Goal: Information Seeking & Learning: Learn about a topic

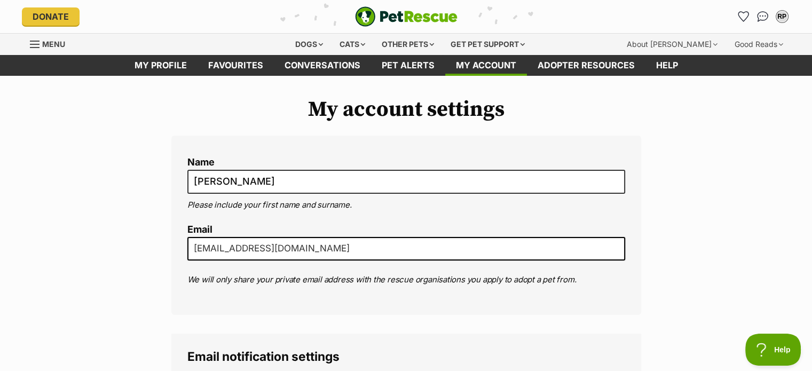
click at [39, 42] on div "Menu" at bounding box center [35, 44] width 11 height 9
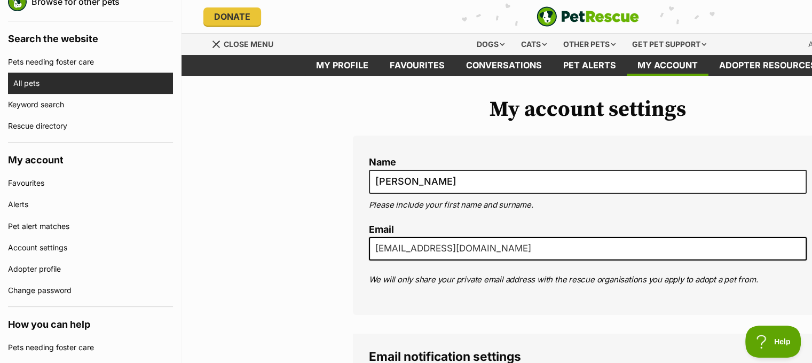
scroll to position [53, 0]
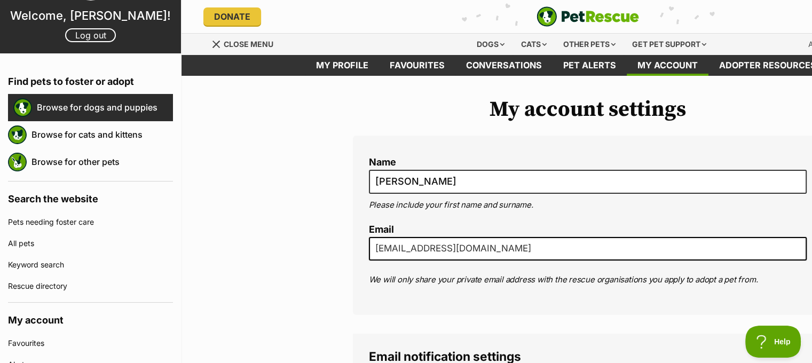
click at [98, 108] on link "Browse for dogs and puppies" at bounding box center [105, 107] width 136 height 22
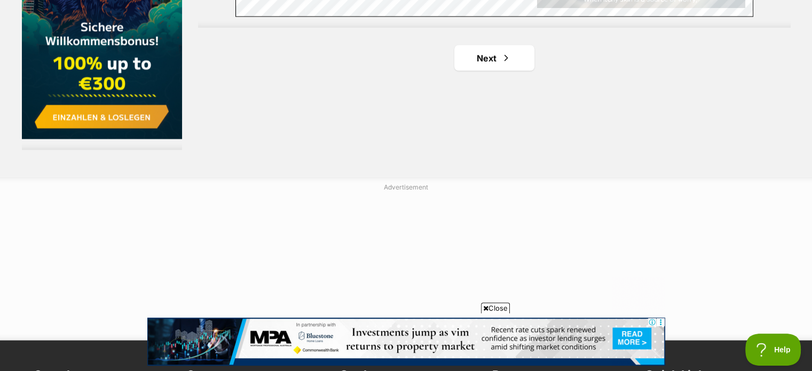
scroll to position [1976, 0]
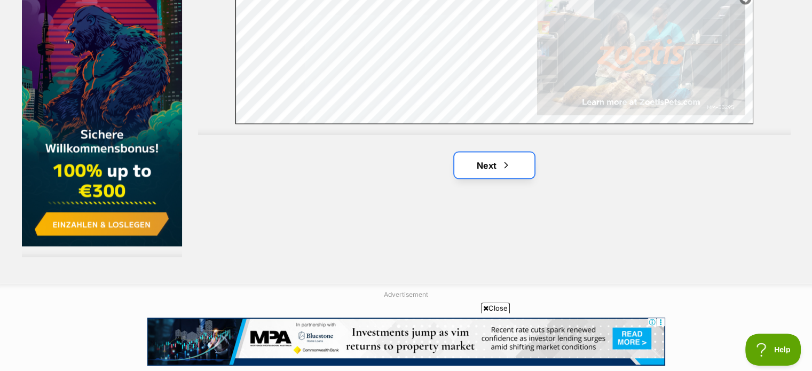
click at [507, 161] on span "Next page" at bounding box center [506, 165] width 11 height 13
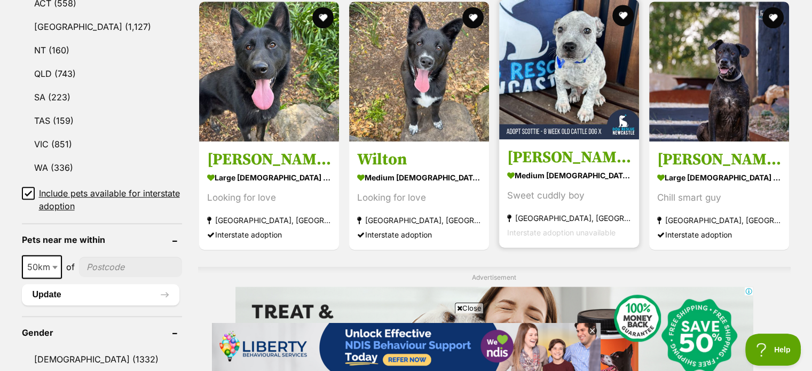
scroll to position [588, 0]
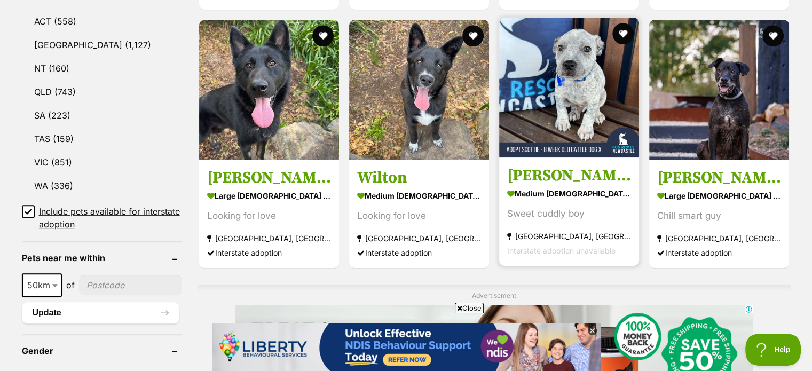
click at [577, 91] on img at bounding box center [569, 88] width 140 height 140
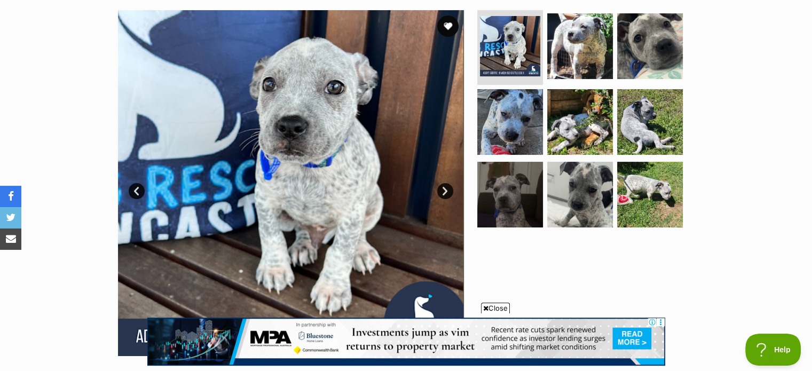
click at [444, 190] on link "Next" at bounding box center [445, 191] width 16 height 16
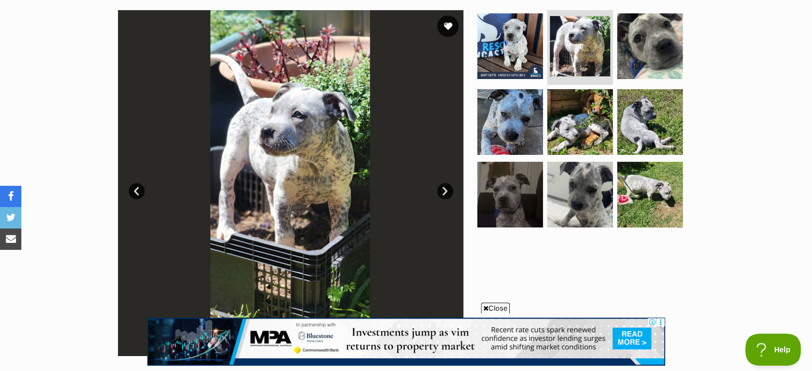
click at [444, 190] on link "Next" at bounding box center [445, 191] width 16 height 16
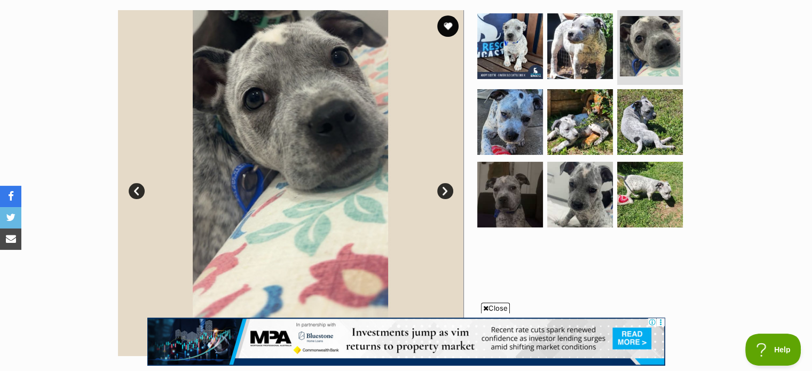
click at [444, 190] on link "Next" at bounding box center [445, 191] width 16 height 16
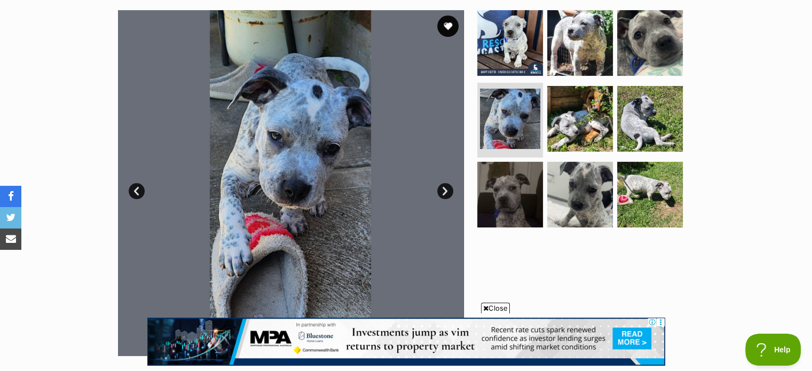
click at [444, 190] on link "Next" at bounding box center [445, 191] width 16 height 16
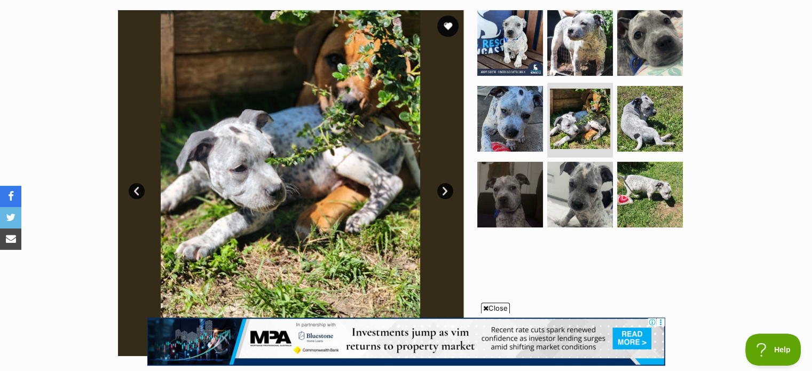
click at [444, 190] on link "Next" at bounding box center [445, 191] width 16 height 16
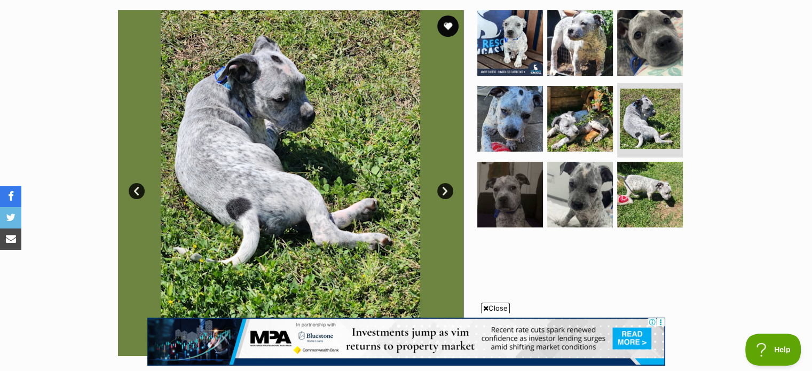
click at [444, 190] on link "Next" at bounding box center [445, 191] width 16 height 16
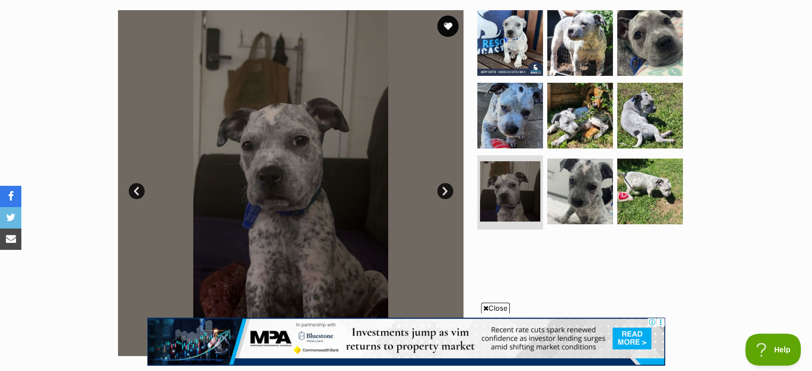
click at [444, 190] on link "Next" at bounding box center [445, 191] width 16 height 16
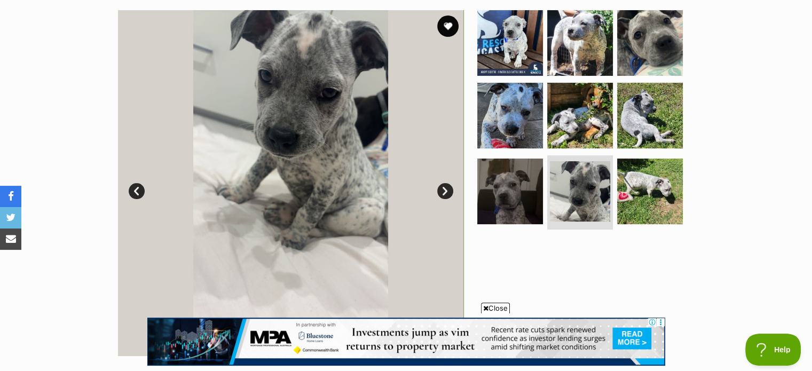
click at [444, 190] on link "Next" at bounding box center [445, 191] width 16 height 16
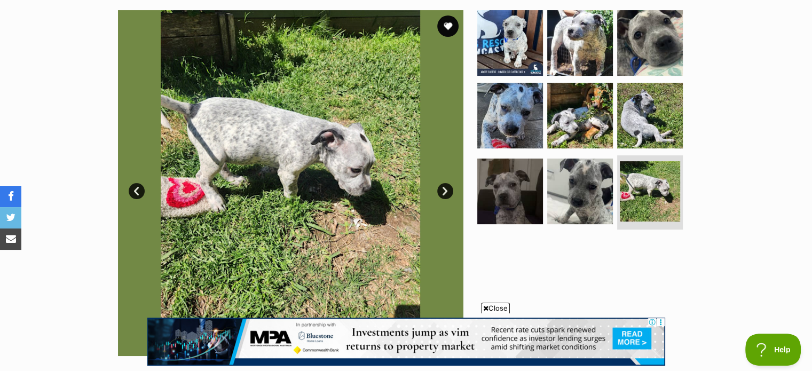
click at [444, 190] on link "Next" at bounding box center [445, 191] width 16 height 16
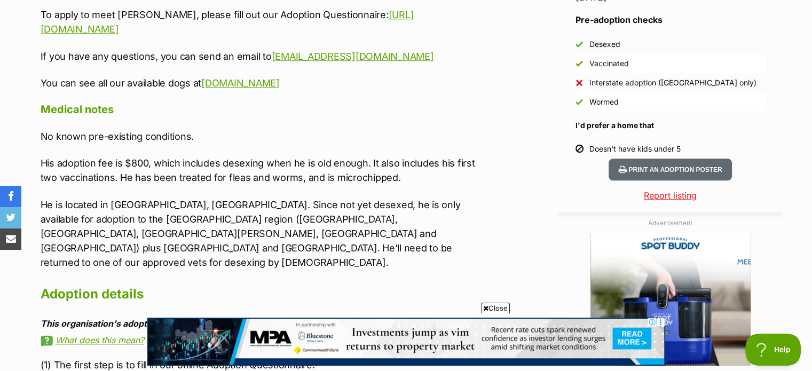
scroll to position [1068, 0]
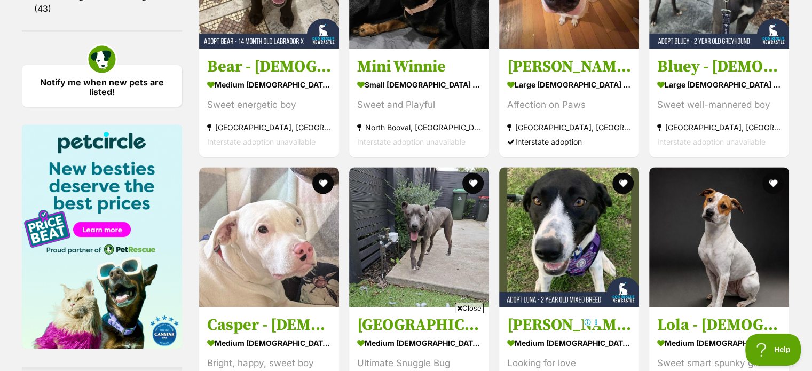
scroll to position [1549, 0]
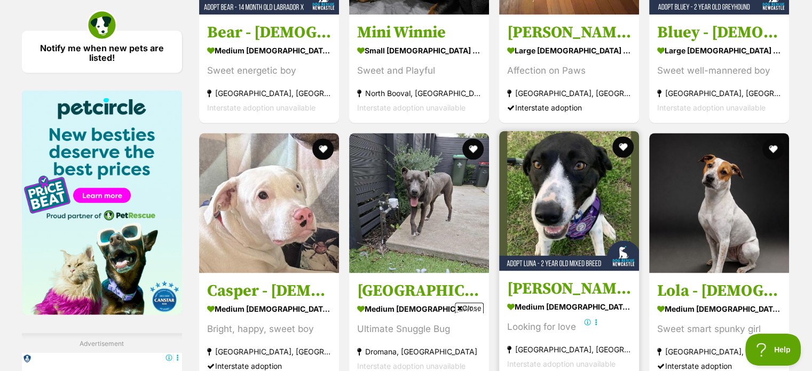
click at [556, 202] on img at bounding box center [569, 201] width 140 height 140
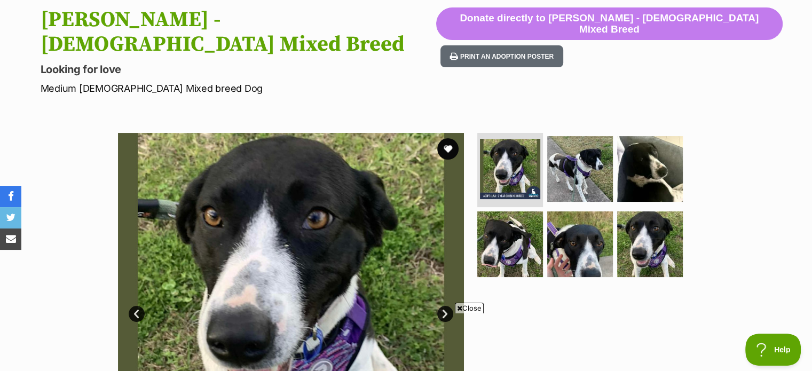
scroll to position [107, 0]
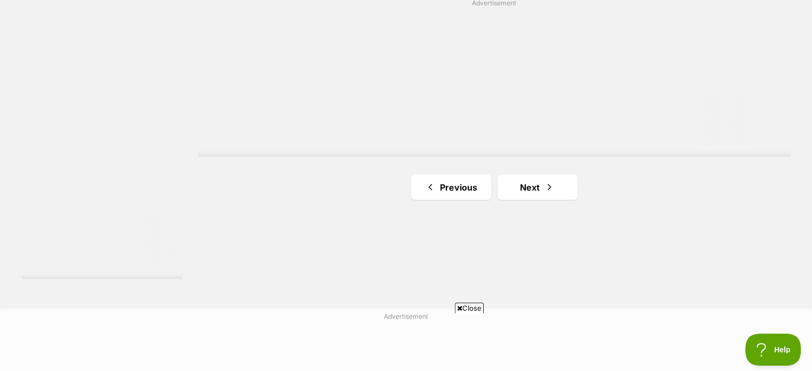
scroll to position [1976, 0]
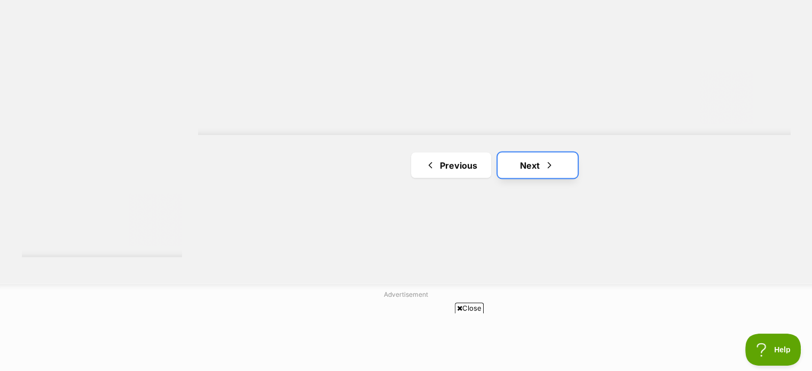
click at [518, 163] on link "Next" at bounding box center [538, 165] width 80 height 26
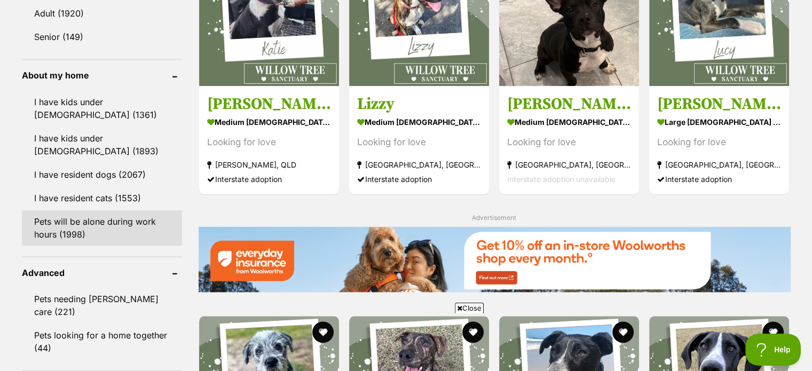
click at [111, 222] on link "Pets will be alone during work hours (1998)" at bounding box center [102, 227] width 160 height 35
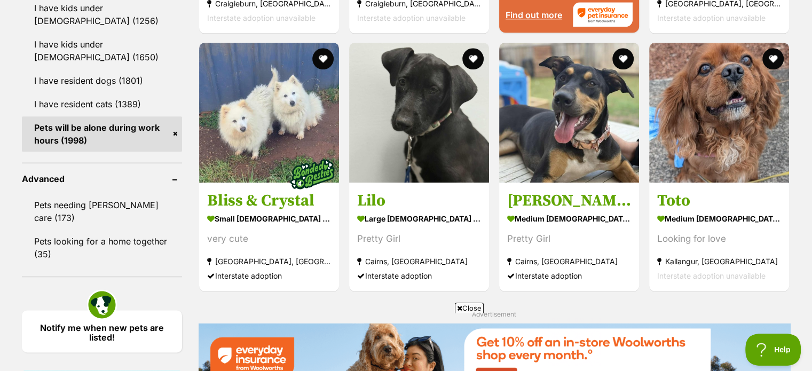
scroll to position [1282, 0]
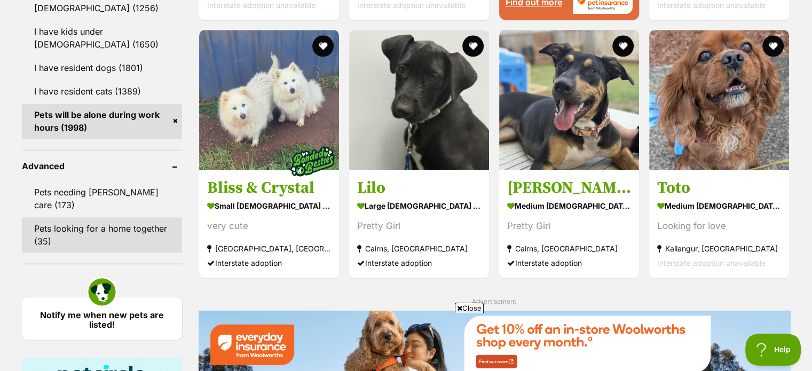
click at [124, 217] on link "Pets looking for a home together (35)" at bounding box center [102, 234] width 160 height 35
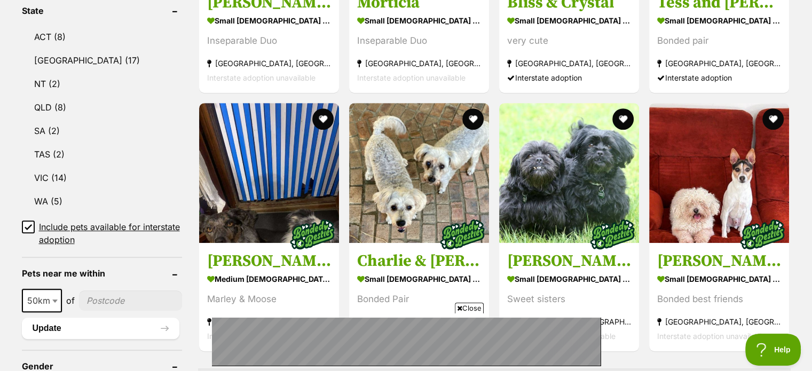
scroll to position [588, 0]
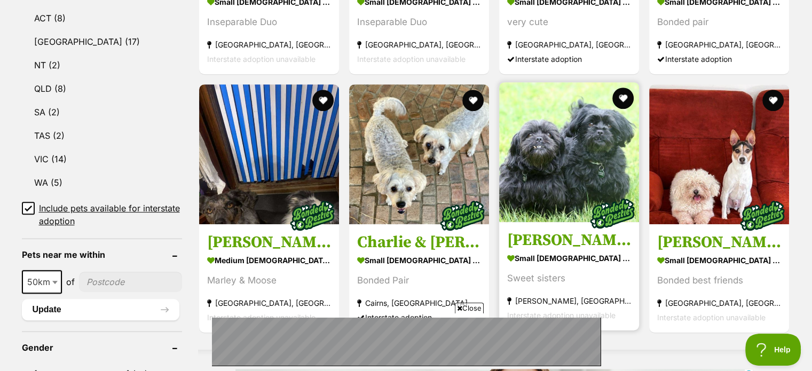
click at [538, 171] on img at bounding box center [569, 152] width 140 height 140
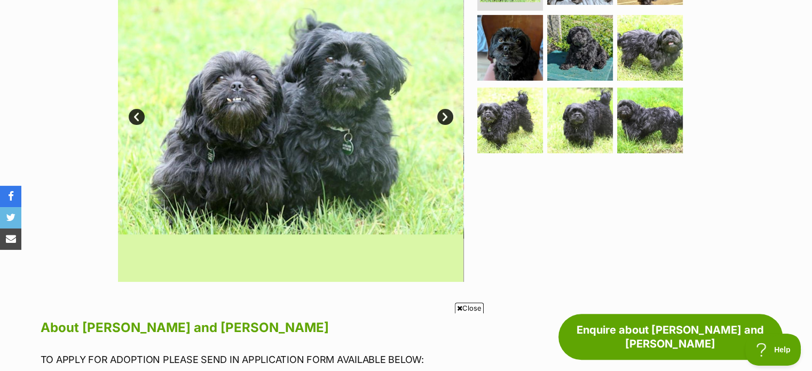
scroll to position [214, 0]
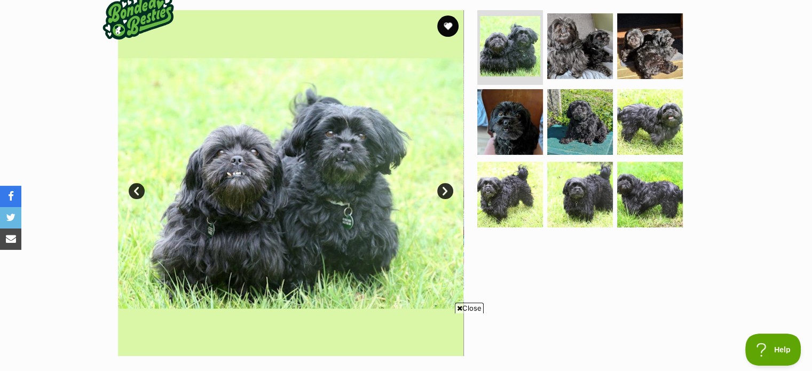
click at [444, 189] on link "Next" at bounding box center [445, 191] width 16 height 16
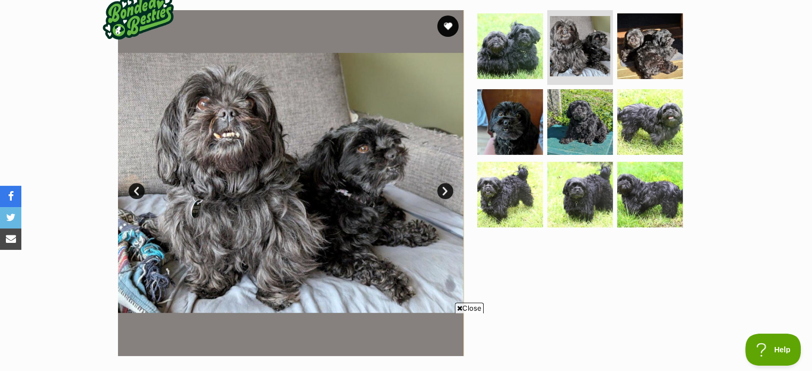
click at [444, 189] on link "Next" at bounding box center [445, 191] width 16 height 16
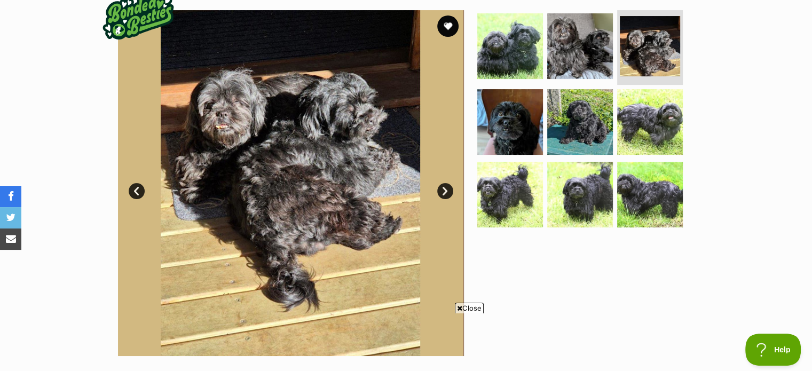
click at [444, 189] on link "Next" at bounding box center [445, 191] width 16 height 16
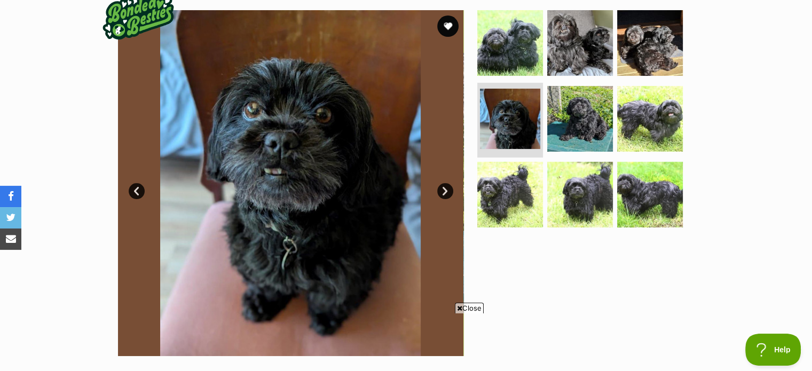
click at [444, 189] on link "Next" at bounding box center [445, 191] width 16 height 16
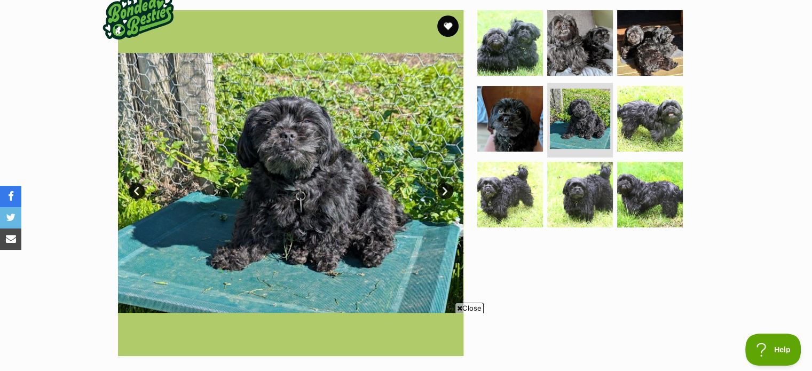
click at [444, 189] on link "Next" at bounding box center [445, 191] width 16 height 16
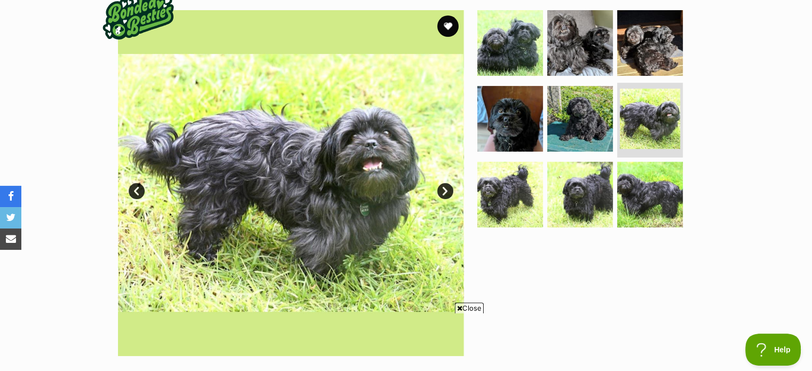
click at [444, 189] on link "Next" at bounding box center [445, 191] width 16 height 16
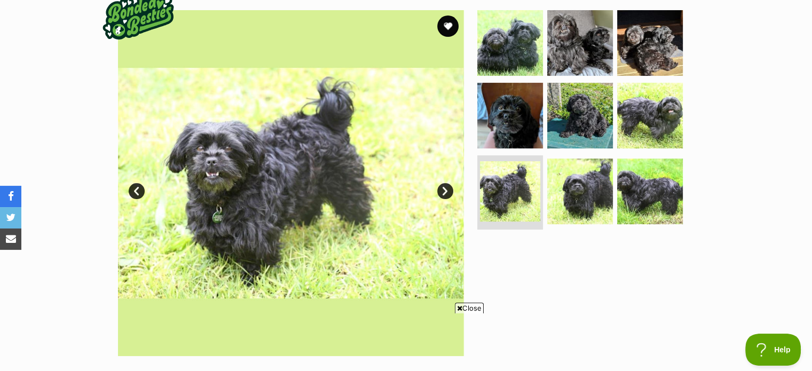
click at [444, 189] on link "Next" at bounding box center [445, 191] width 16 height 16
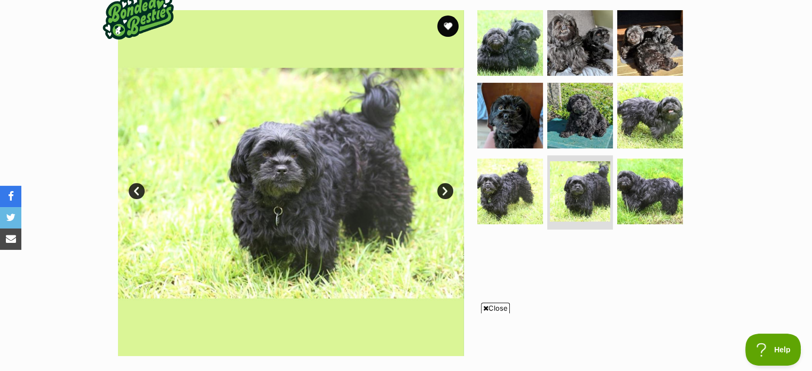
click at [444, 189] on link "Next" at bounding box center [445, 191] width 16 height 16
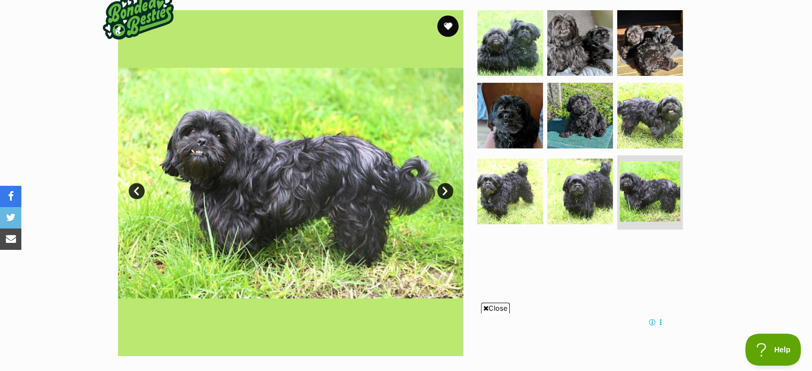
click at [444, 189] on link "Next" at bounding box center [445, 191] width 16 height 16
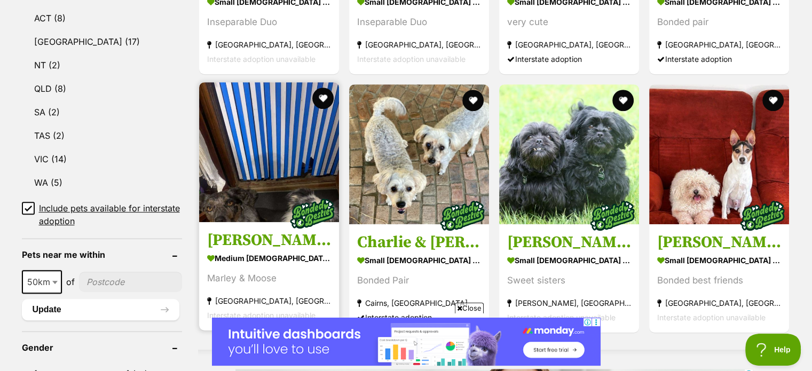
click at [245, 262] on strong "medium [DEMOGRAPHIC_DATA] Dog" at bounding box center [269, 258] width 124 height 15
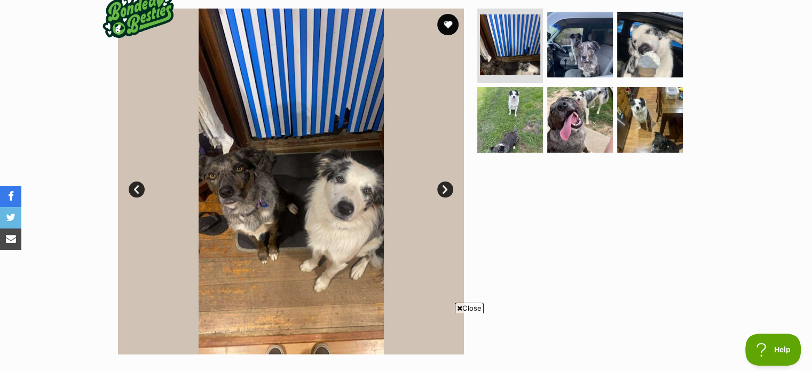
click at [442, 189] on link "Next" at bounding box center [445, 190] width 16 height 16
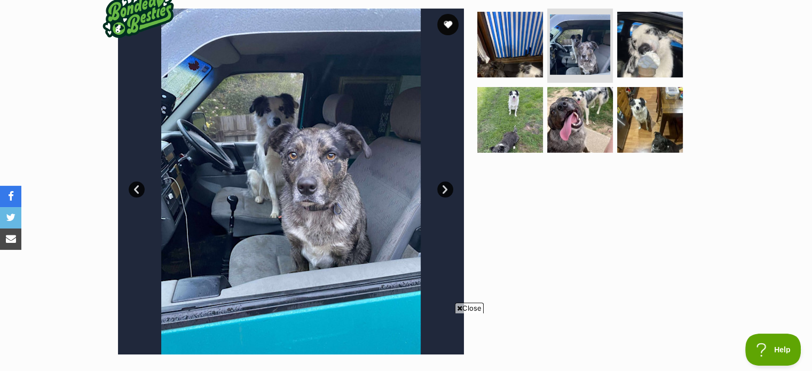
click at [444, 189] on link "Next" at bounding box center [445, 190] width 16 height 16
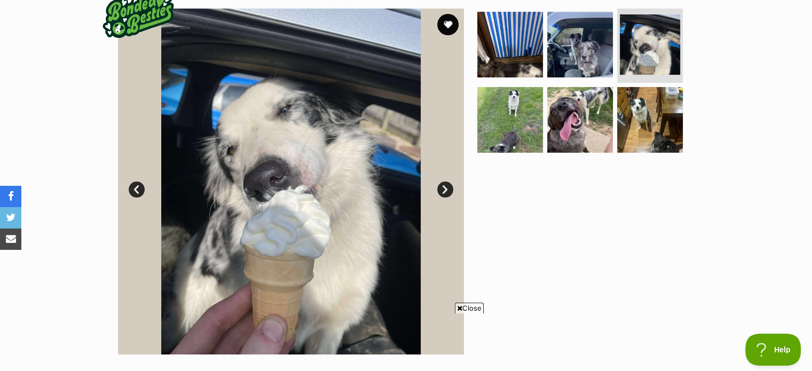
click at [444, 189] on link "Next" at bounding box center [445, 190] width 16 height 16
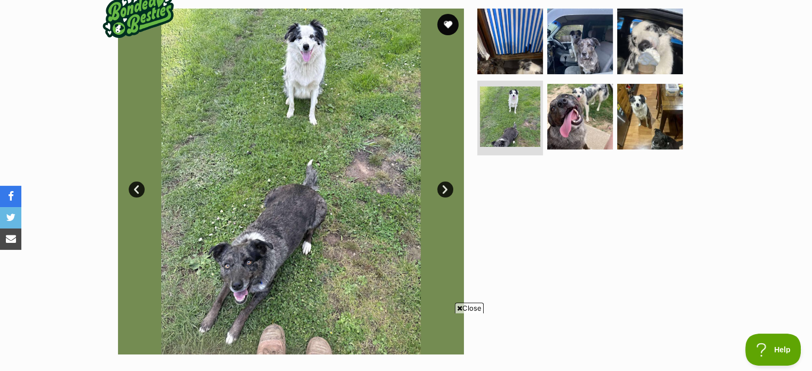
click at [444, 189] on link "Next" at bounding box center [445, 190] width 16 height 16
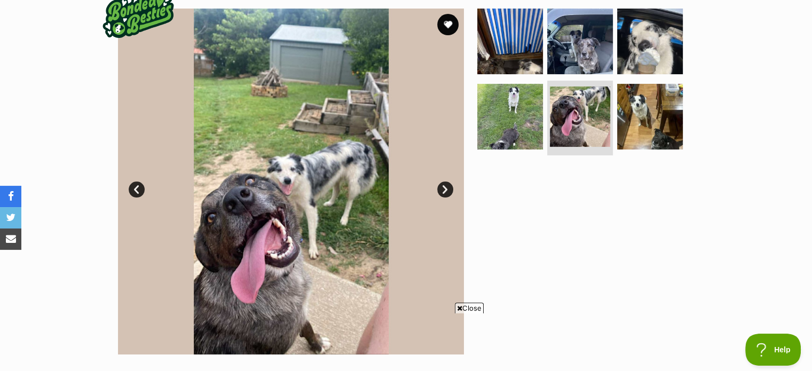
click at [444, 189] on link "Next" at bounding box center [445, 190] width 16 height 16
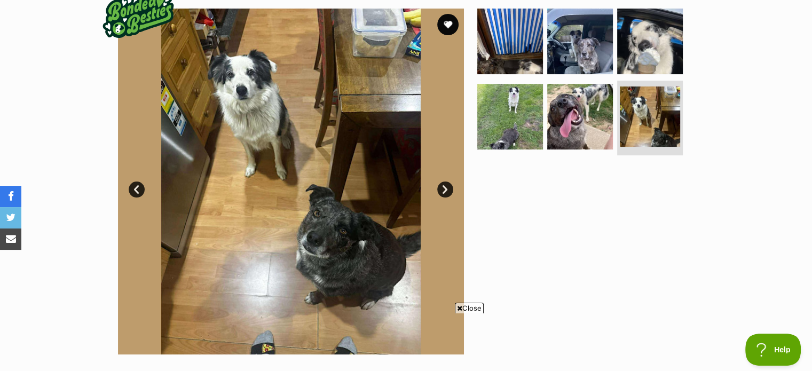
click at [444, 189] on link "Next" at bounding box center [445, 190] width 16 height 16
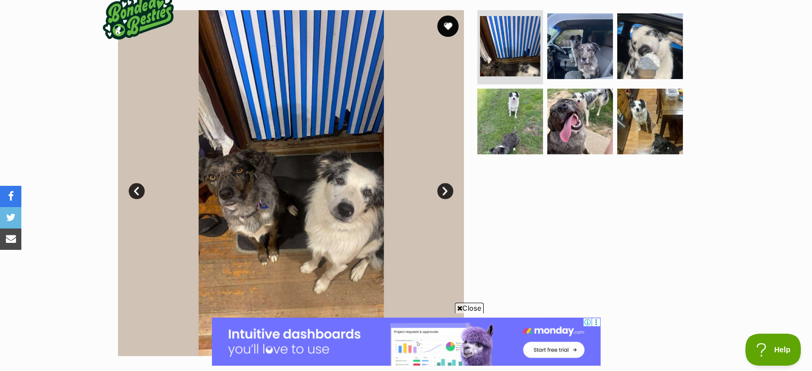
scroll to position [214, 0]
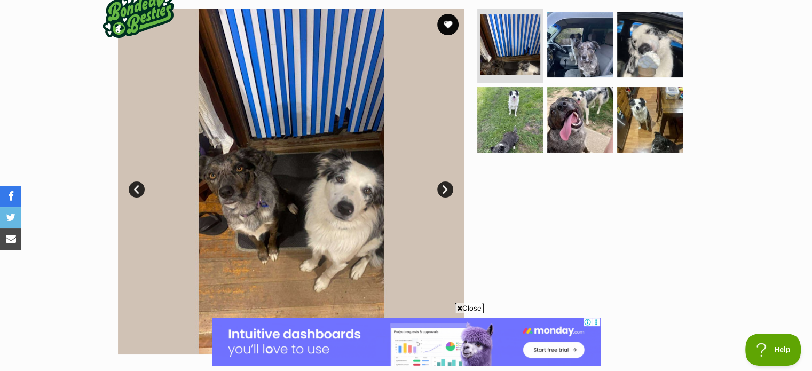
click at [447, 191] on link "Next" at bounding box center [445, 190] width 16 height 16
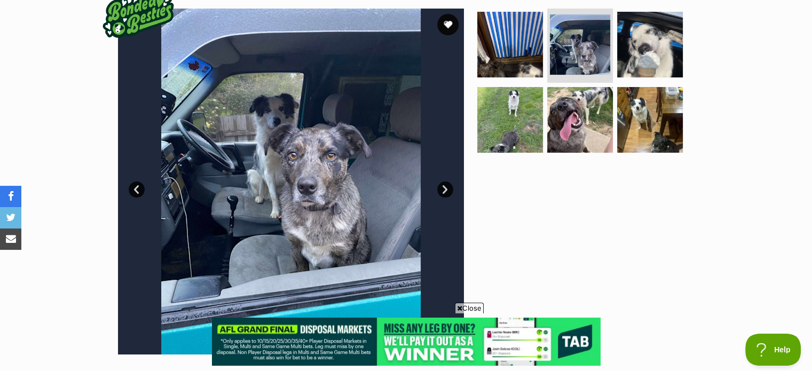
scroll to position [0, 0]
click at [444, 191] on link "Next" at bounding box center [445, 190] width 16 height 16
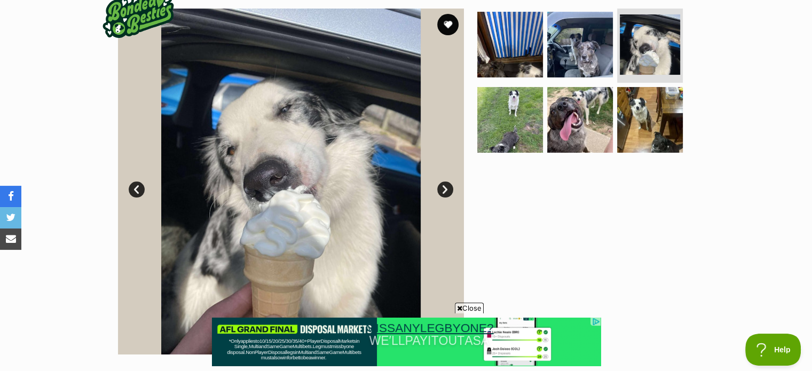
click at [444, 190] on link "Next" at bounding box center [445, 190] width 16 height 16
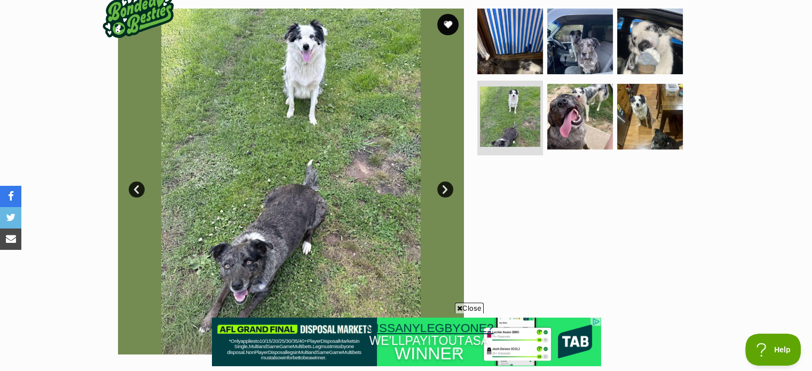
click at [444, 190] on link "Next" at bounding box center [445, 190] width 16 height 16
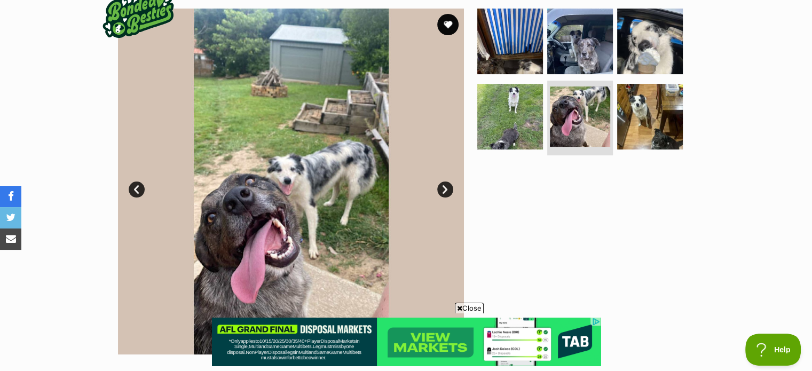
click at [444, 190] on link "Next" at bounding box center [445, 190] width 16 height 16
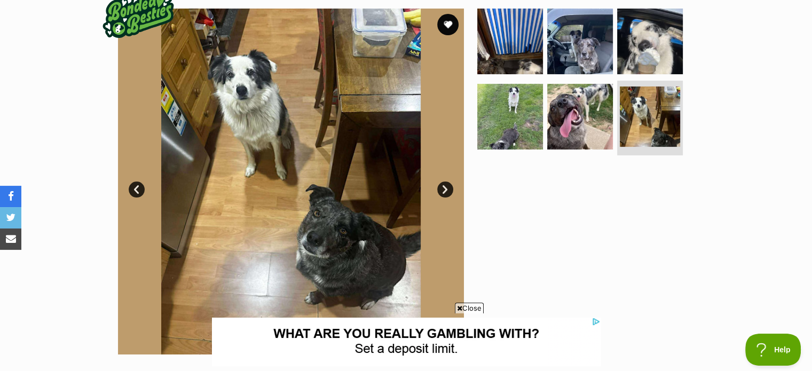
click at [444, 190] on link "Next" at bounding box center [445, 190] width 16 height 16
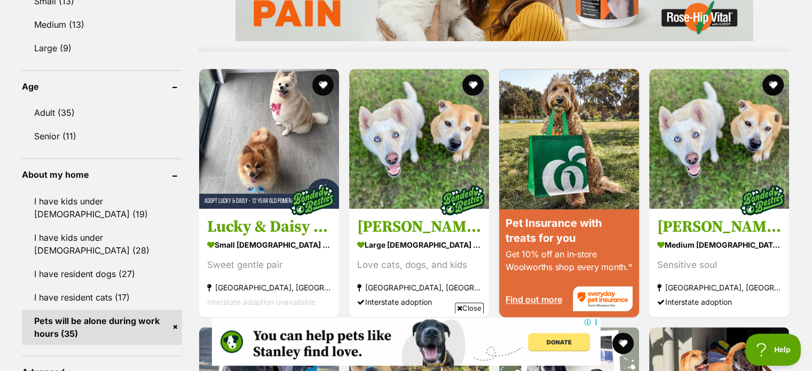
scroll to position [1068, 0]
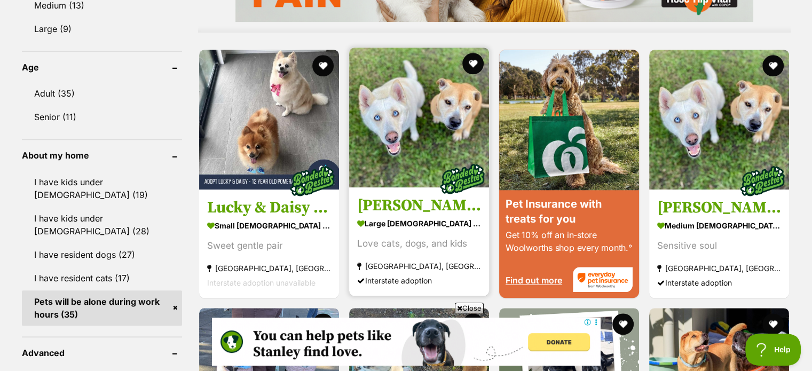
click at [393, 135] on img at bounding box center [419, 118] width 140 height 140
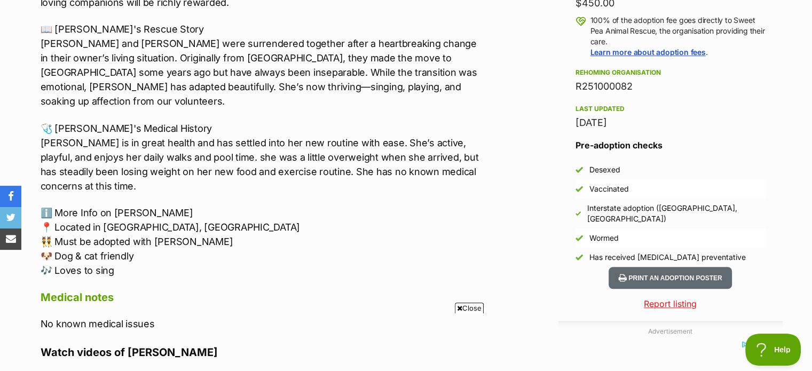
scroll to position [801, 0]
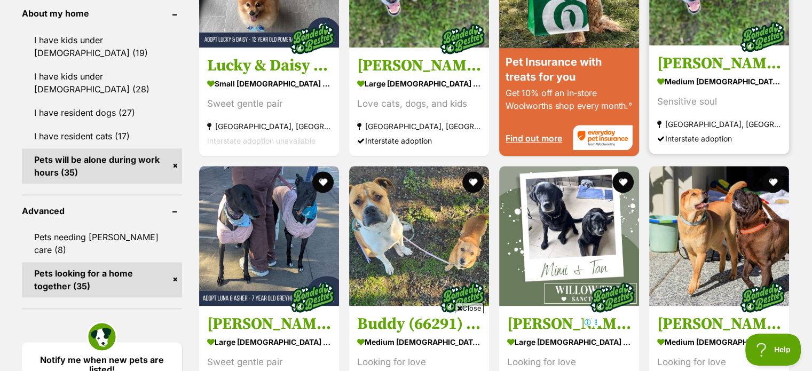
scroll to position [1222, 0]
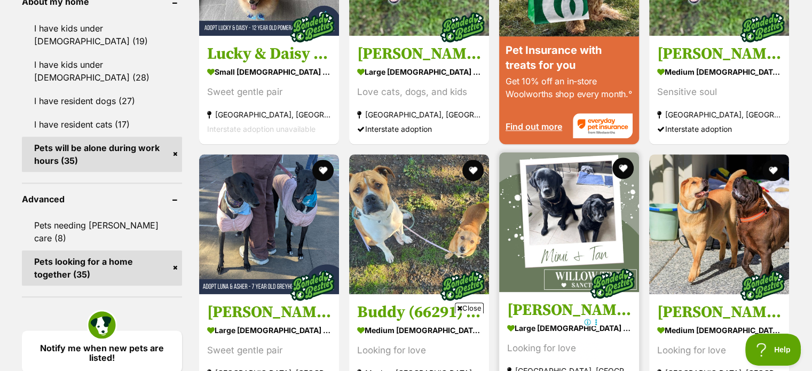
click at [570, 209] on img at bounding box center [569, 222] width 140 height 140
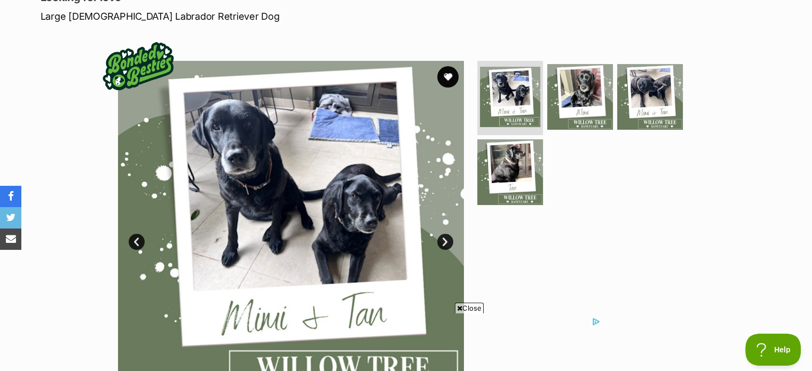
scroll to position [160, 0]
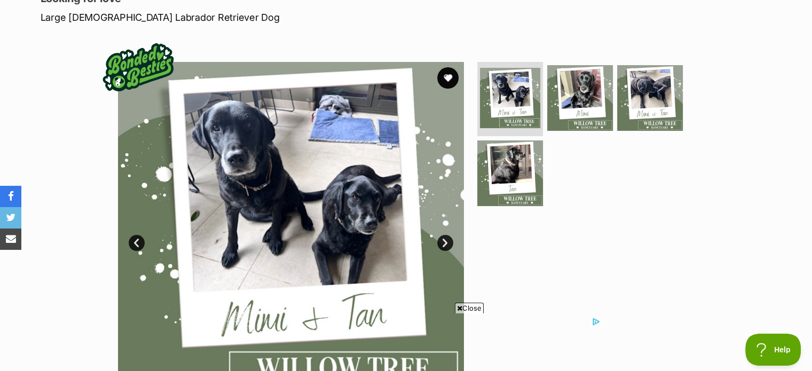
click at [447, 242] on link "Next" at bounding box center [445, 243] width 16 height 16
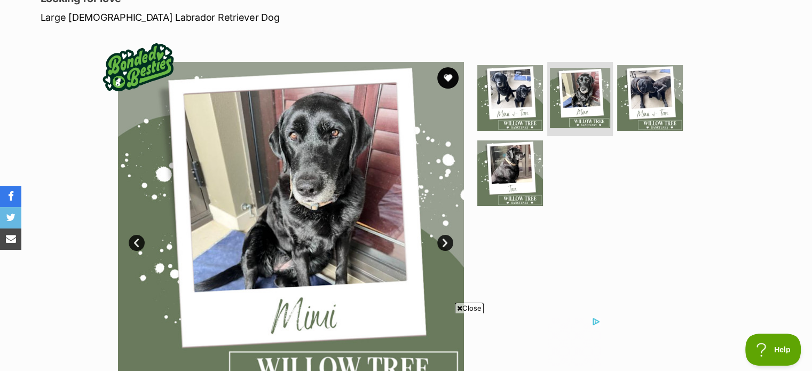
click at [447, 242] on link "Next" at bounding box center [445, 243] width 16 height 16
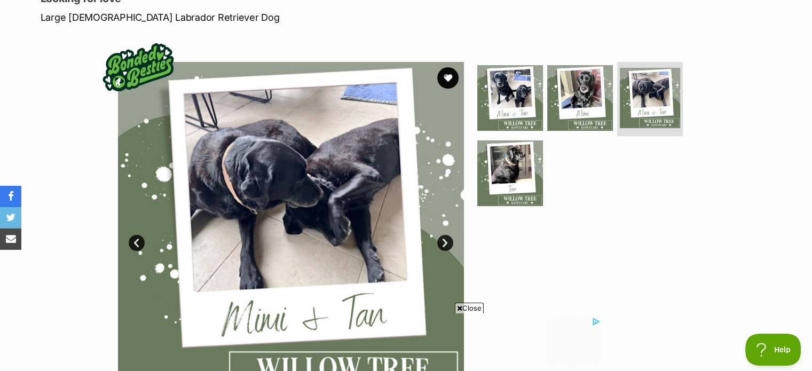
click at [447, 242] on link "Next" at bounding box center [445, 243] width 16 height 16
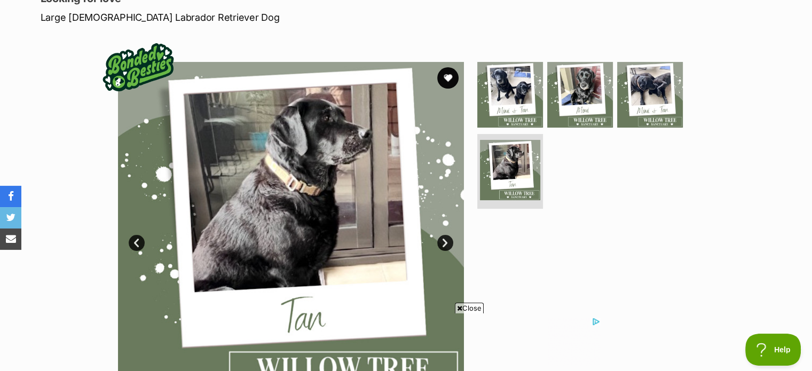
click at [447, 242] on link "Next" at bounding box center [445, 243] width 16 height 16
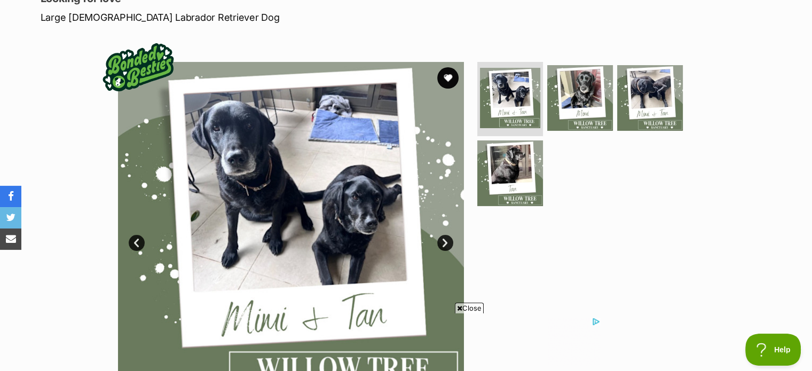
click at [447, 242] on link "Next" at bounding box center [445, 243] width 16 height 16
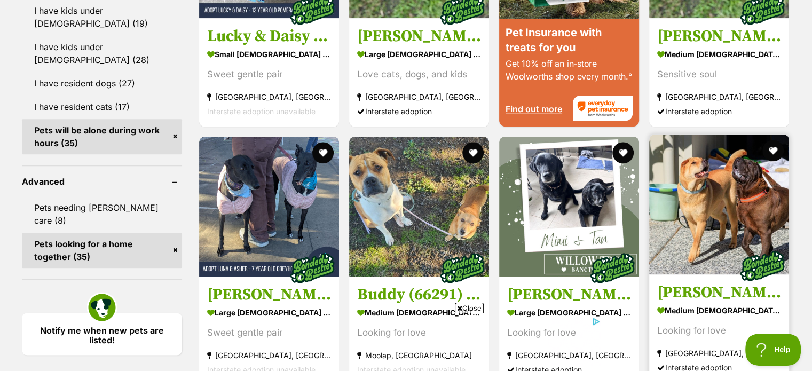
scroll to position [1222, 0]
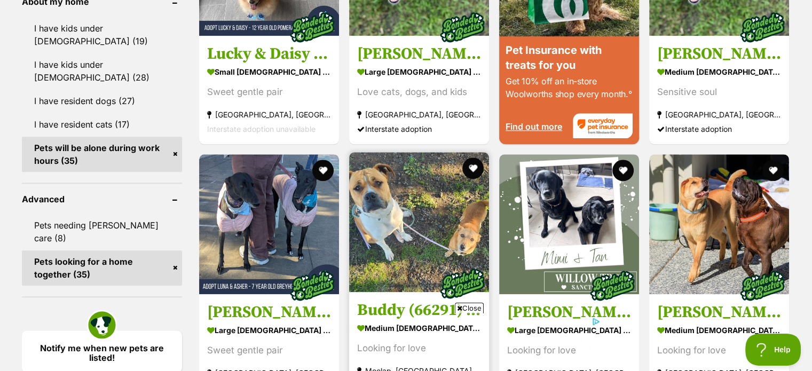
click at [412, 320] on strong "medium [DEMOGRAPHIC_DATA] Dog" at bounding box center [419, 327] width 124 height 15
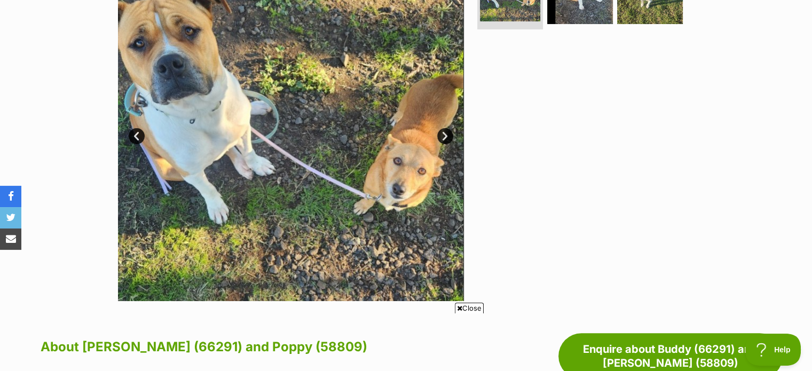
click at [444, 133] on link "Next" at bounding box center [445, 136] width 16 height 16
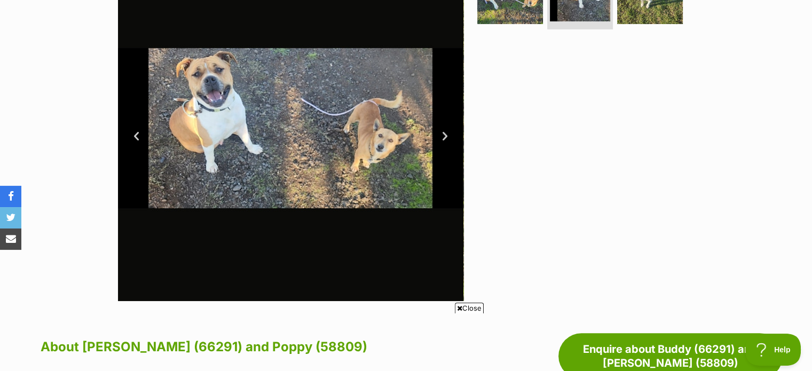
scroll to position [214, 0]
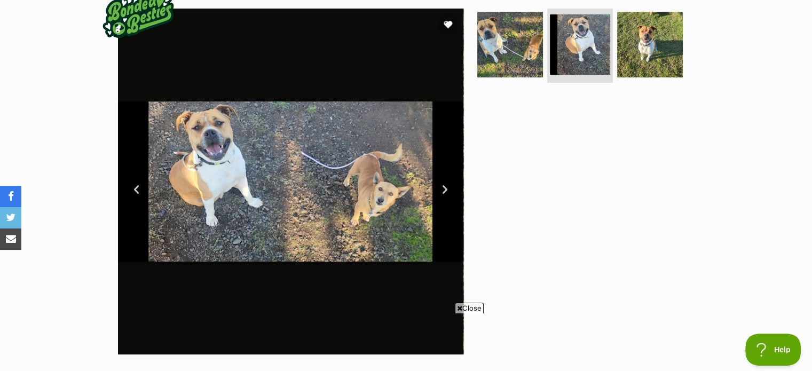
click at [443, 188] on link "Next" at bounding box center [445, 190] width 16 height 16
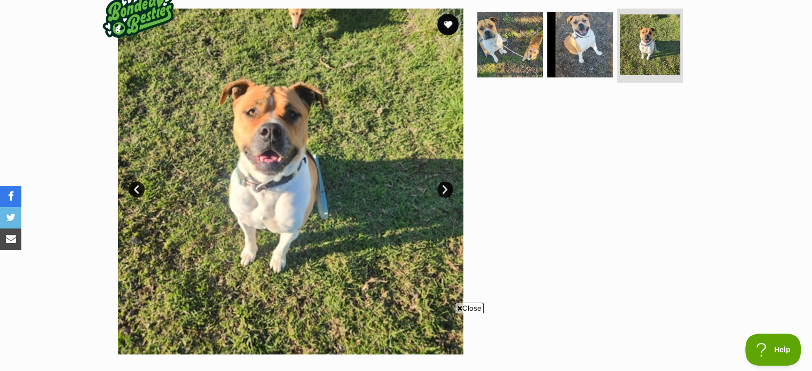
click at [444, 190] on link "Next" at bounding box center [445, 190] width 16 height 16
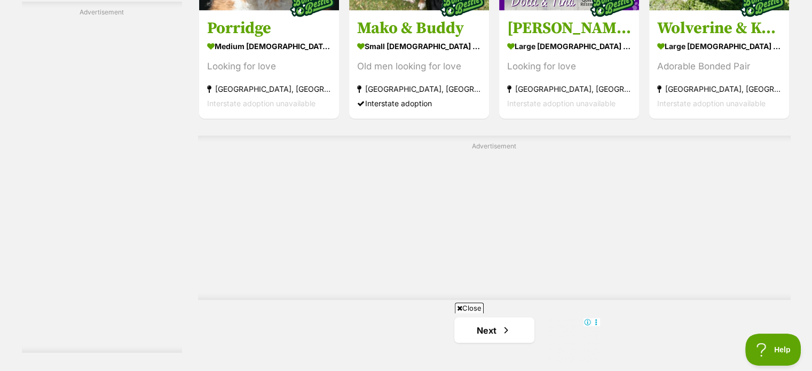
scroll to position [1851, 0]
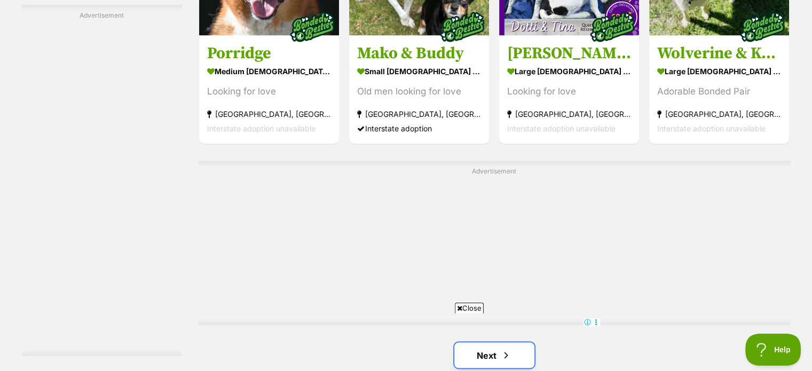
click at [507, 349] on span "Next page" at bounding box center [506, 355] width 11 height 13
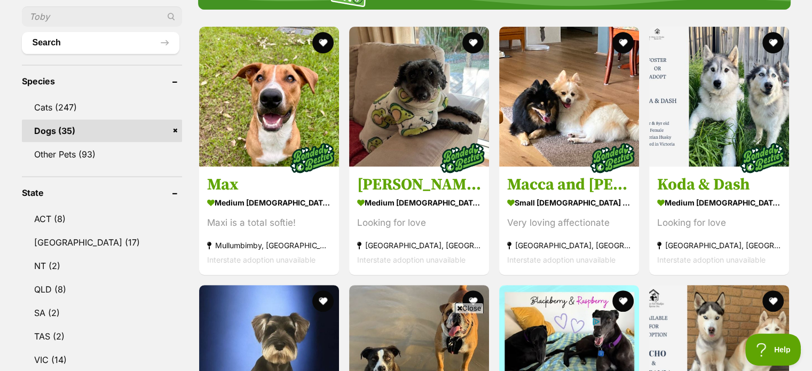
scroll to position [374, 0]
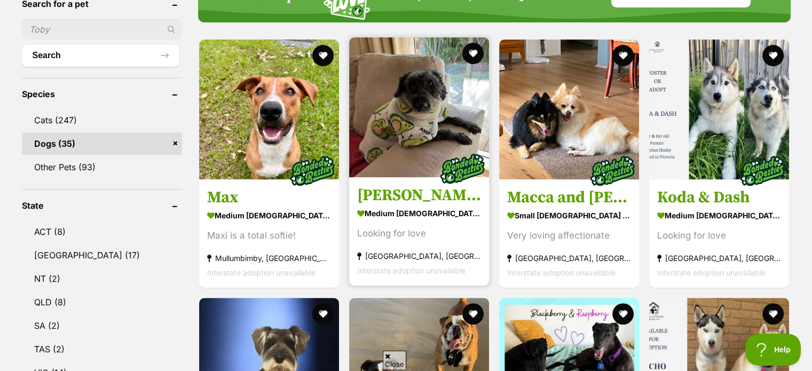
click at [413, 121] on img at bounding box center [419, 107] width 140 height 140
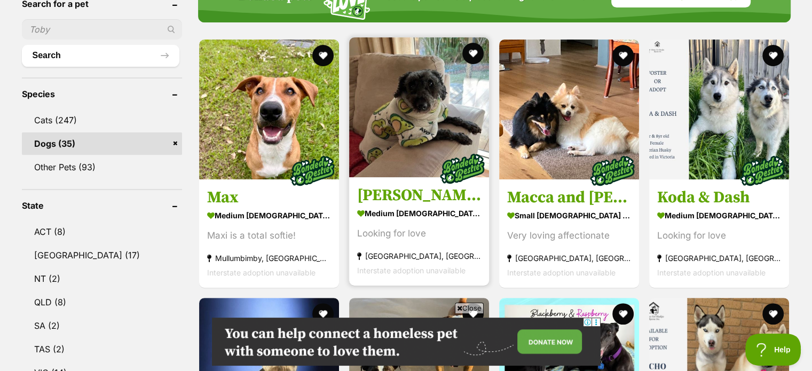
scroll to position [0, 0]
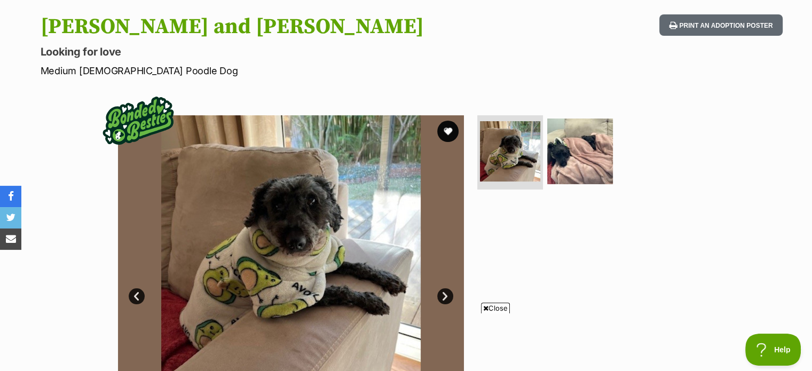
click at [448, 295] on link "Next" at bounding box center [445, 296] width 16 height 16
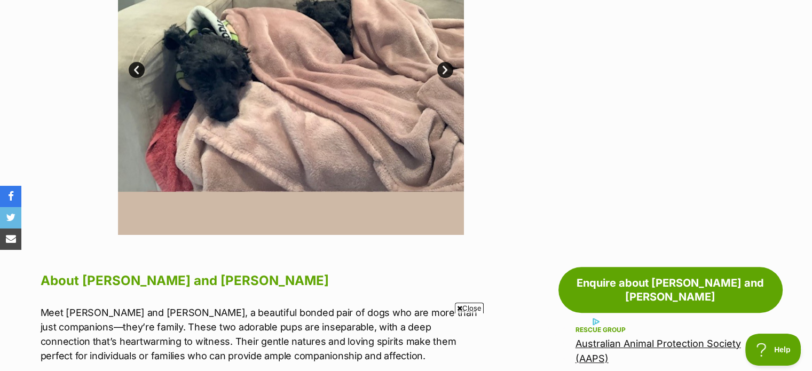
scroll to position [320, 0]
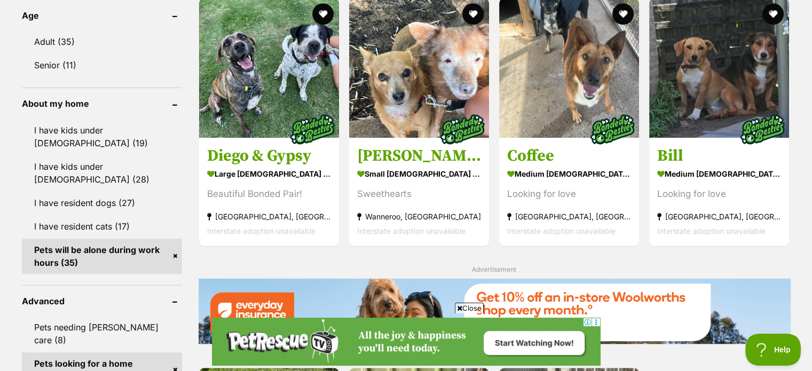
scroll to position [1122, 0]
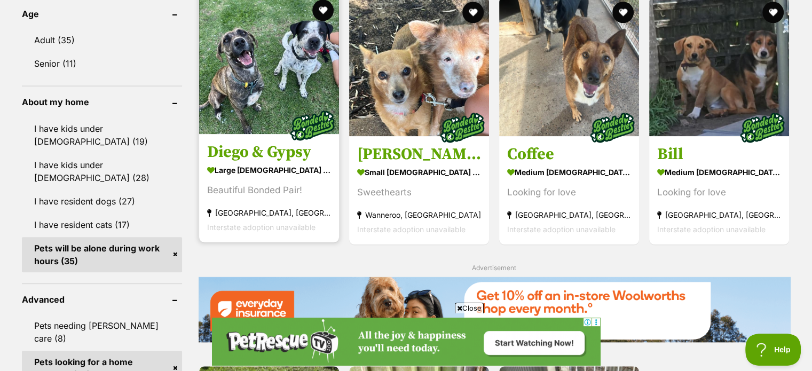
click at [268, 99] on img at bounding box center [269, 64] width 140 height 140
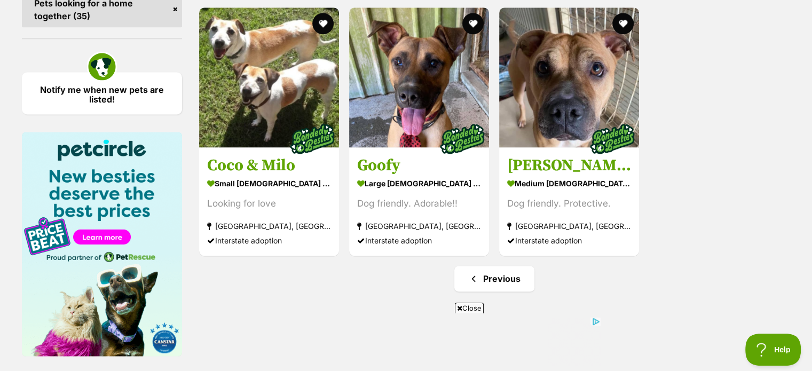
scroll to position [1483, 0]
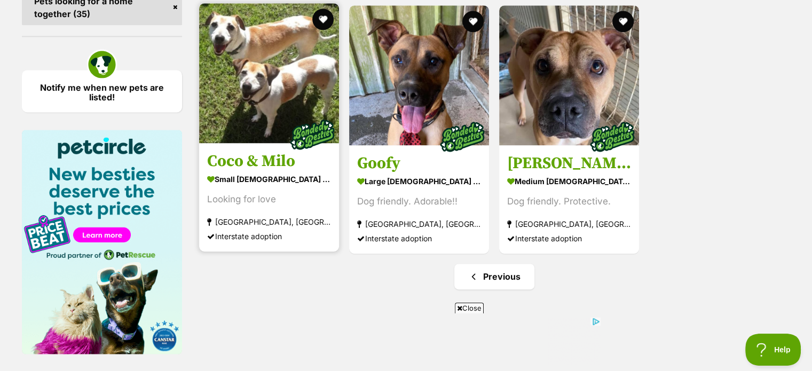
click at [246, 83] on img at bounding box center [269, 73] width 140 height 140
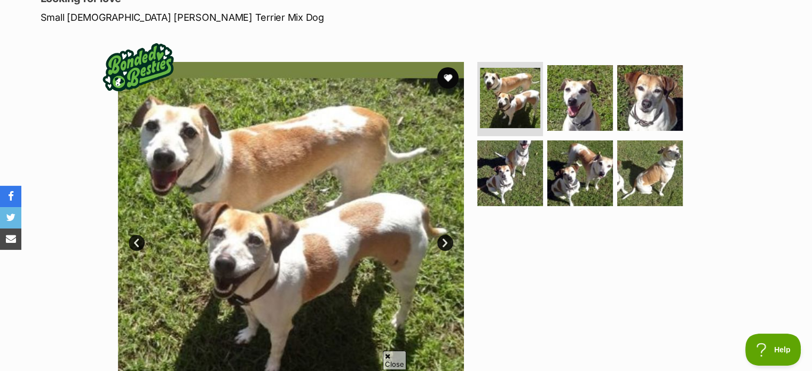
click at [445, 241] on link "Next" at bounding box center [445, 243] width 16 height 16
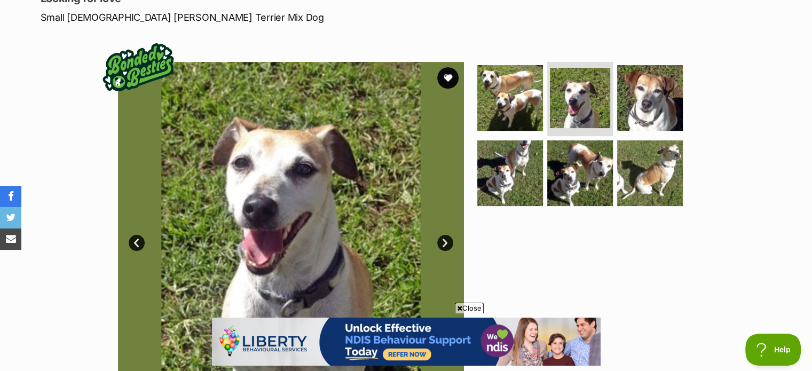
click at [445, 241] on link "Next" at bounding box center [445, 243] width 16 height 16
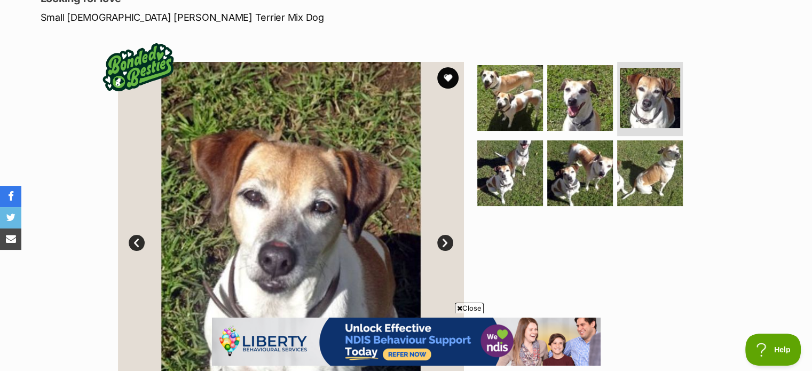
click at [445, 241] on link "Next" at bounding box center [445, 243] width 16 height 16
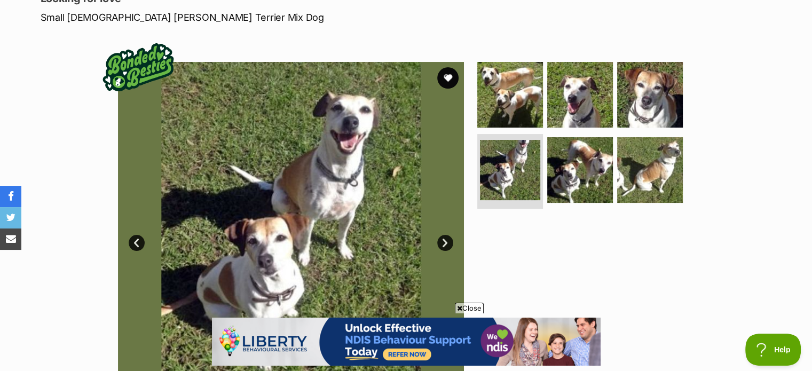
click at [445, 241] on link "Next" at bounding box center [445, 243] width 16 height 16
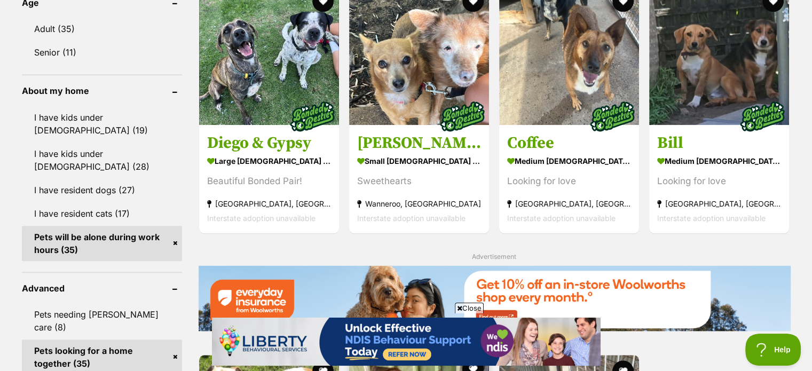
scroll to position [1109, 0]
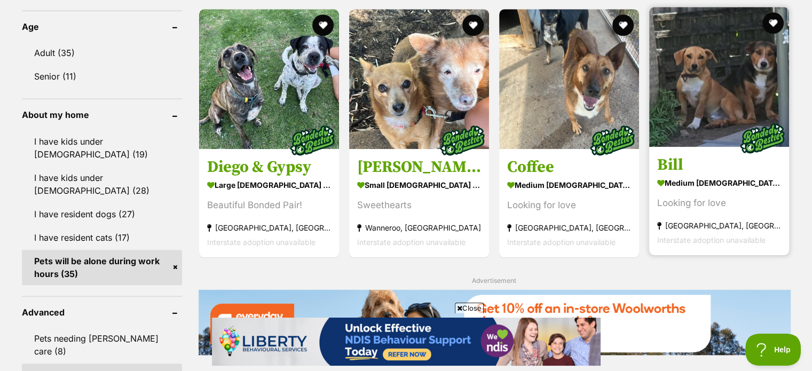
click at [715, 111] on img at bounding box center [720, 77] width 140 height 140
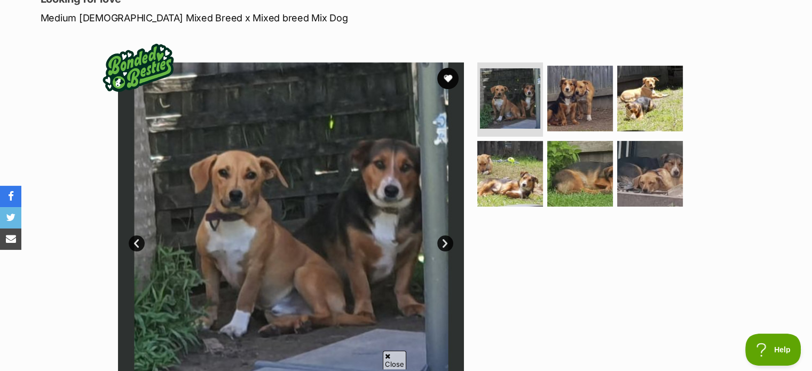
scroll to position [160, 0]
click at [444, 243] on link "Next" at bounding box center [445, 243] width 16 height 16
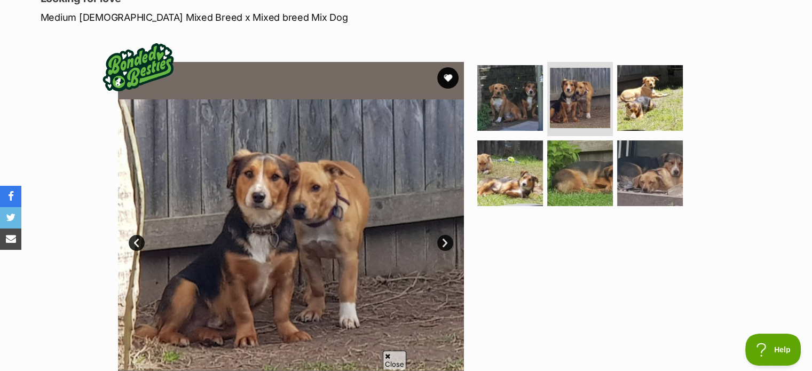
scroll to position [0, 0]
click at [444, 243] on link "Next" at bounding box center [445, 243] width 16 height 16
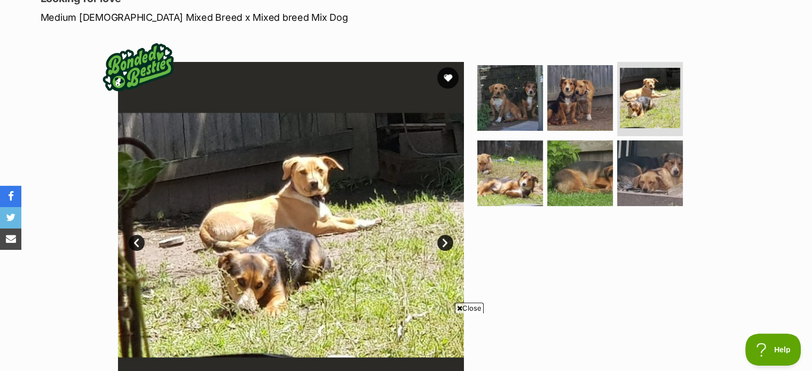
click at [444, 243] on link "Next" at bounding box center [445, 243] width 16 height 16
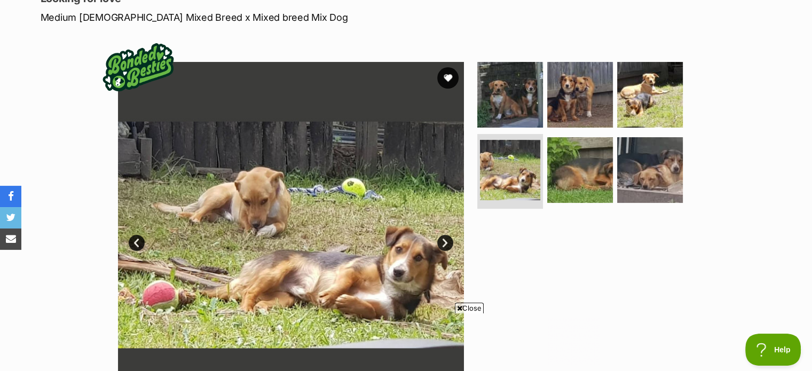
click at [444, 243] on link "Next" at bounding box center [445, 243] width 16 height 16
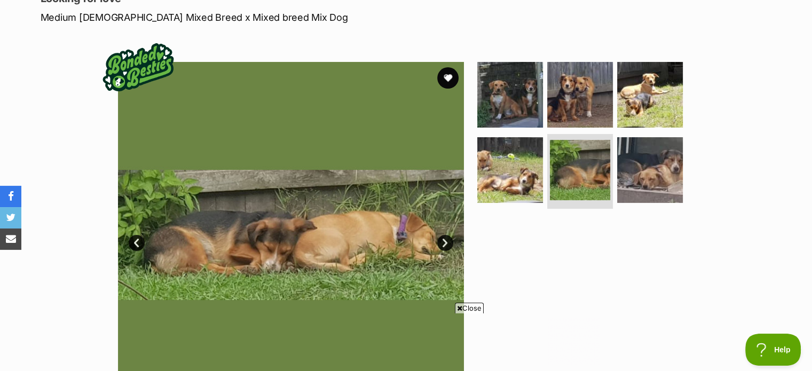
click at [444, 243] on link "Next" at bounding box center [445, 243] width 16 height 16
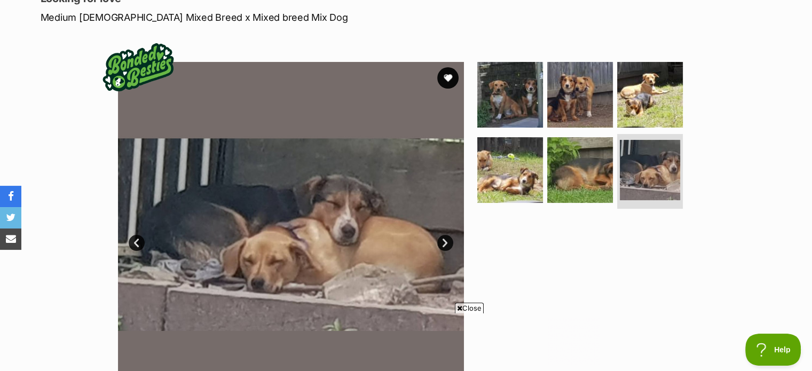
click at [444, 243] on link "Next" at bounding box center [445, 243] width 16 height 16
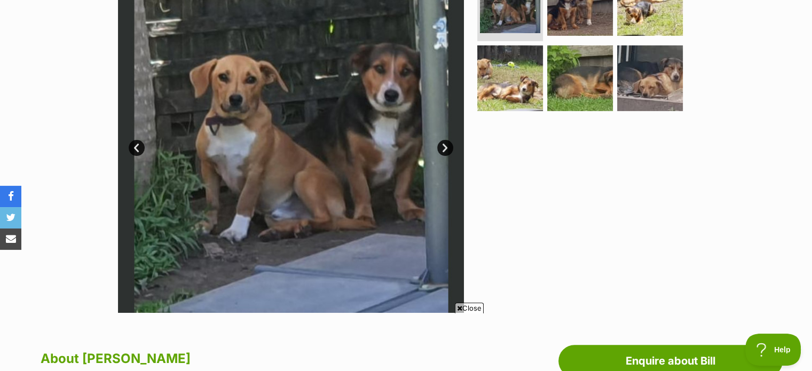
scroll to position [267, 0]
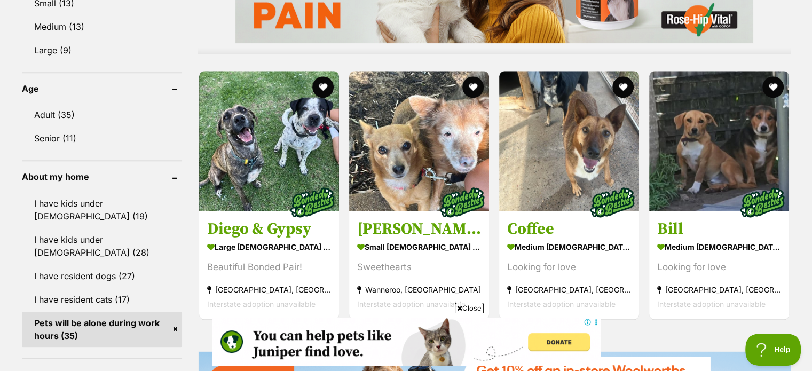
scroll to position [1043, 0]
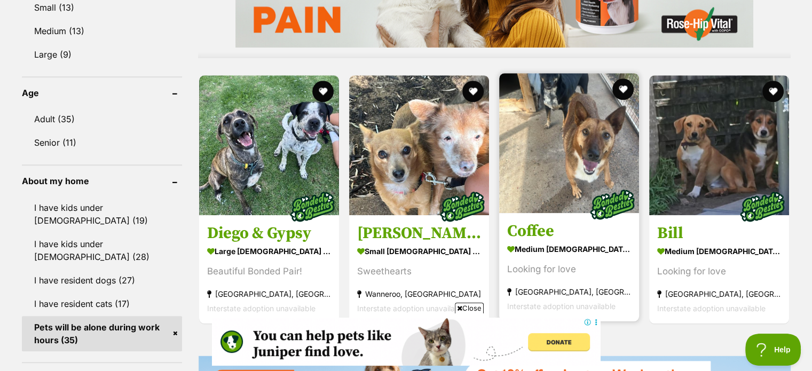
click at [592, 138] on img at bounding box center [569, 143] width 140 height 140
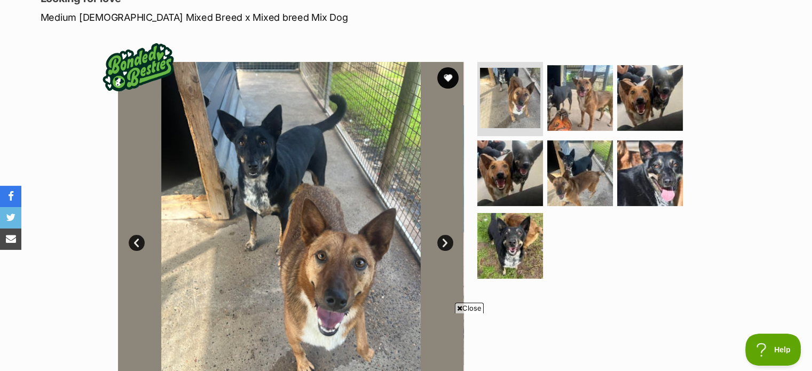
click at [444, 245] on link "Next" at bounding box center [445, 243] width 16 height 16
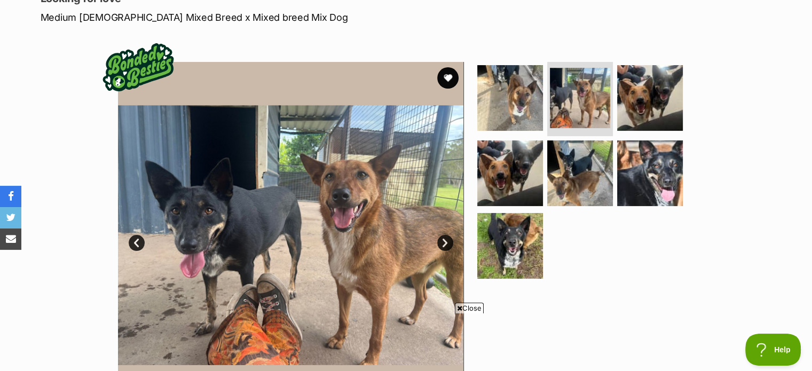
click at [444, 245] on link "Next" at bounding box center [445, 243] width 16 height 16
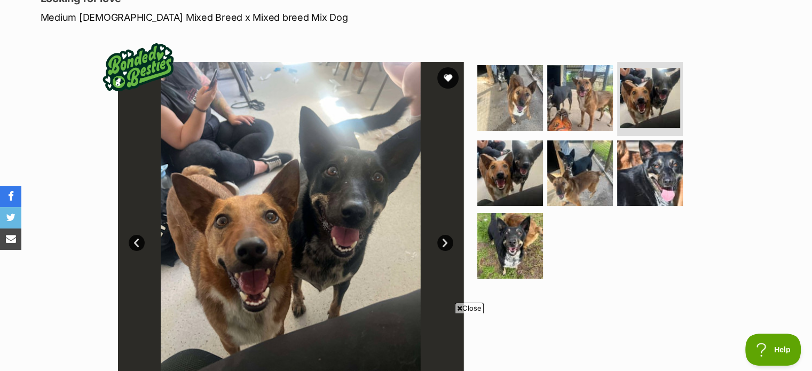
click at [444, 245] on link "Next" at bounding box center [445, 243] width 16 height 16
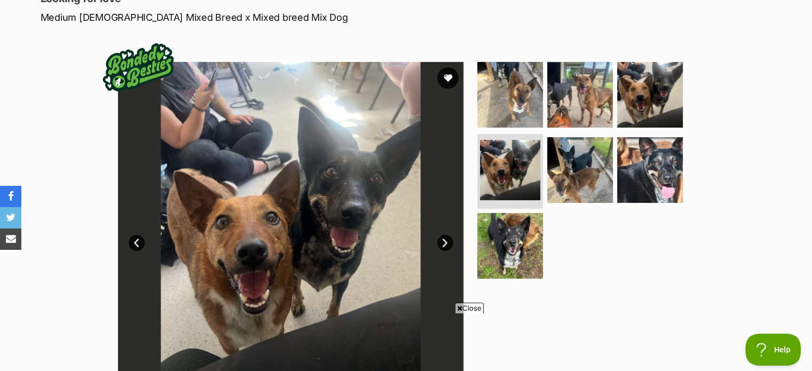
click at [444, 245] on link "Next" at bounding box center [445, 243] width 16 height 16
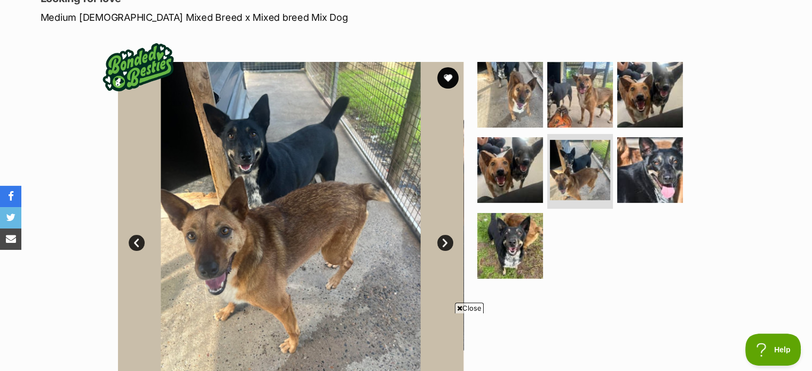
click at [444, 245] on link "Next" at bounding box center [445, 243] width 16 height 16
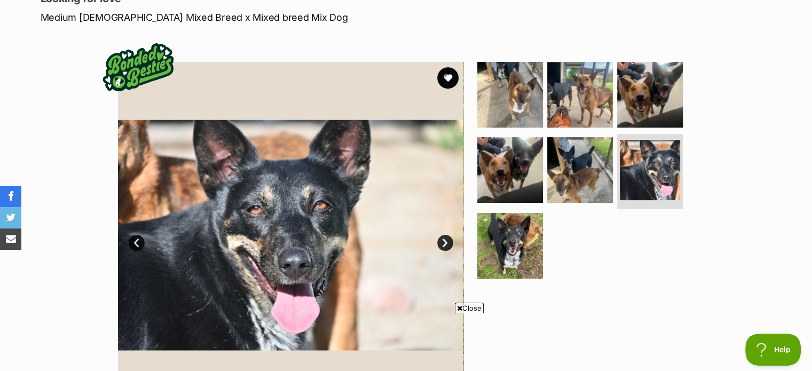
click at [444, 245] on link "Next" at bounding box center [445, 243] width 16 height 16
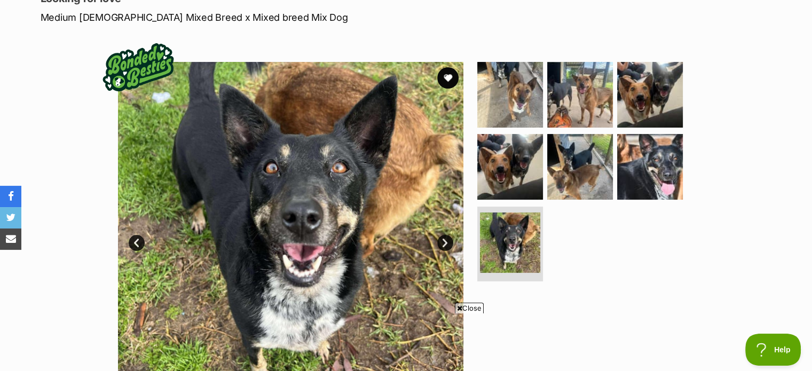
click at [444, 245] on link "Next" at bounding box center [445, 243] width 16 height 16
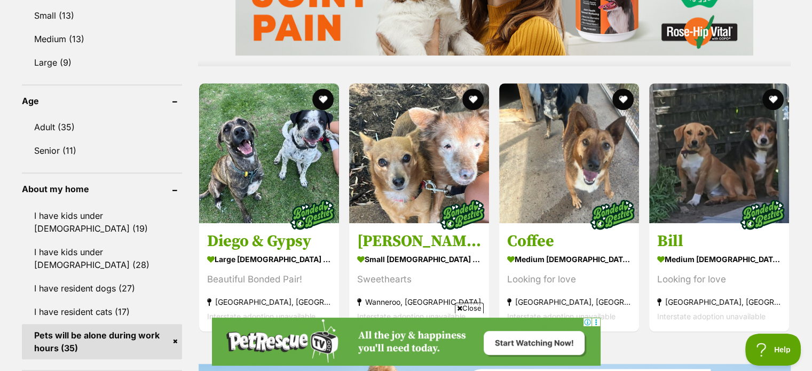
scroll to position [1036, 0]
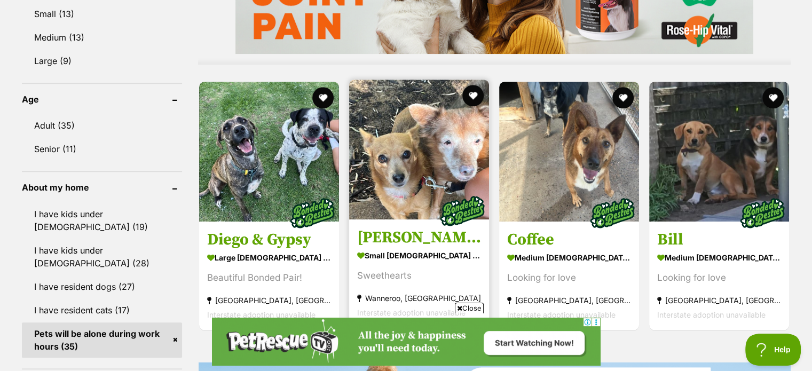
click at [411, 157] on img at bounding box center [419, 150] width 140 height 140
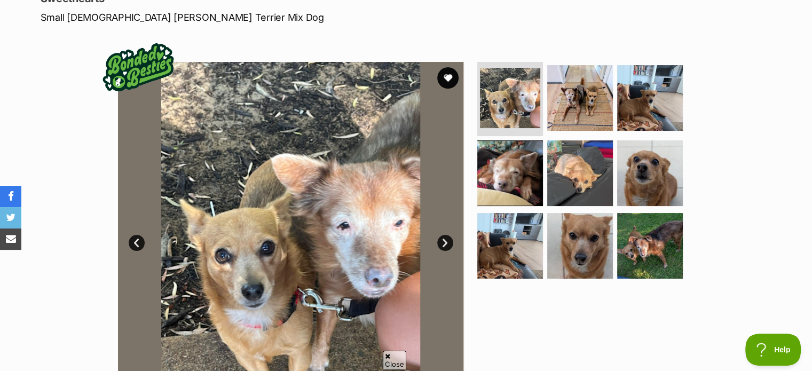
click at [444, 245] on link "Next" at bounding box center [445, 243] width 16 height 16
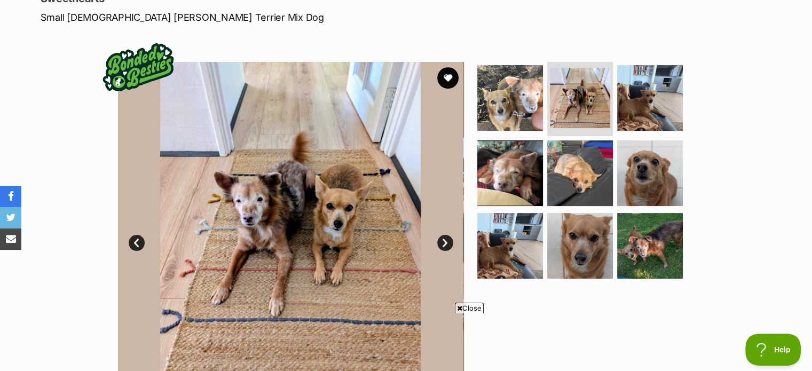
click at [444, 245] on link "Next" at bounding box center [445, 243] width 16 height 16
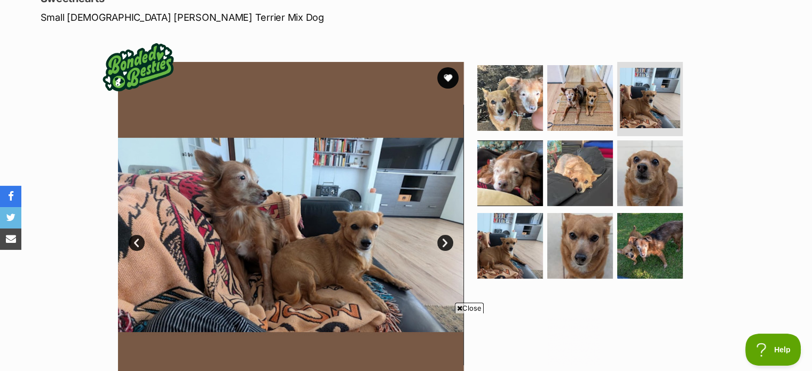
click at [444, 245] on link "Next" at bounding box center [445, 243] width 16 height 16
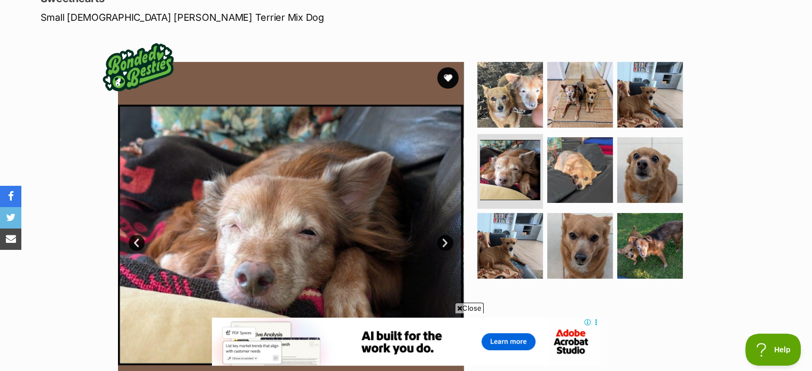
click at [444, 245] on link "Next" at bounding box center [445, 243] width 16 height 16
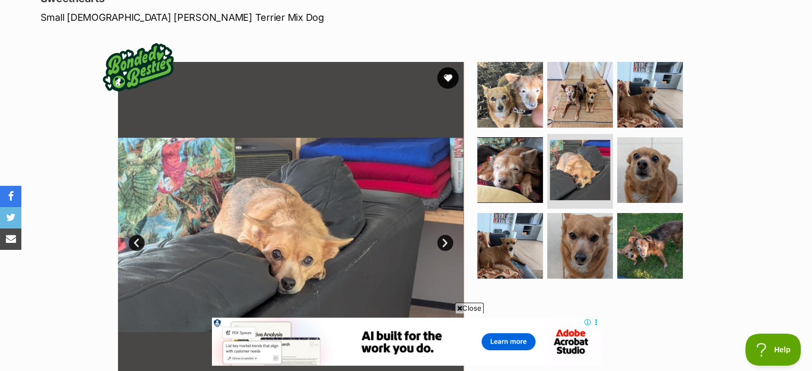
click at [444, 245] on link "Next" at bounding box center [445, 243] width 16 height 16
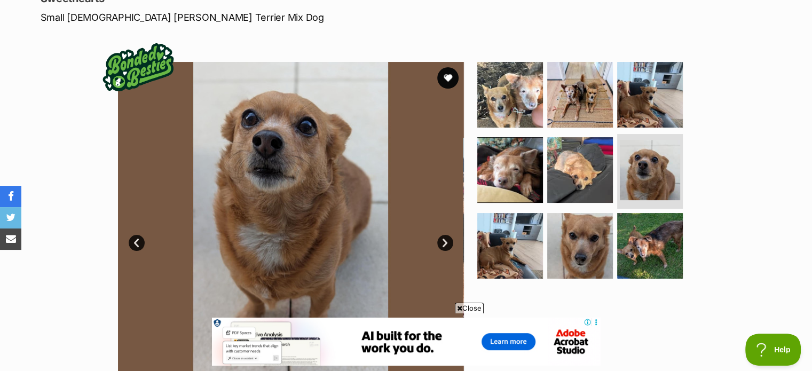
click at [444, 245] on link "Next" at bounding box center [445, 243] width 16 height 16
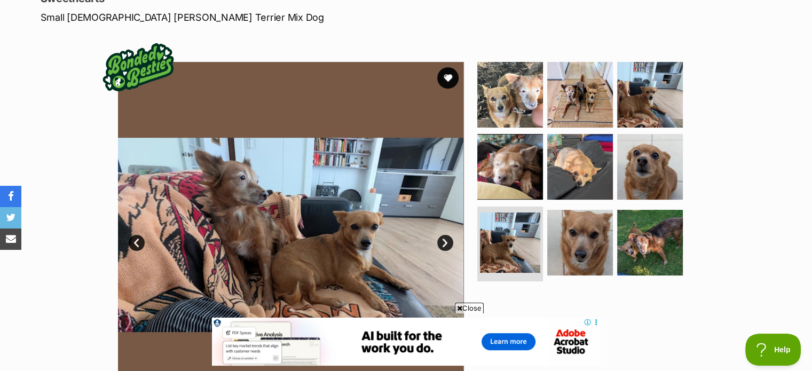
click at [444, 245] on link "Next" at bounding box center [445, 243] width 16 height 16
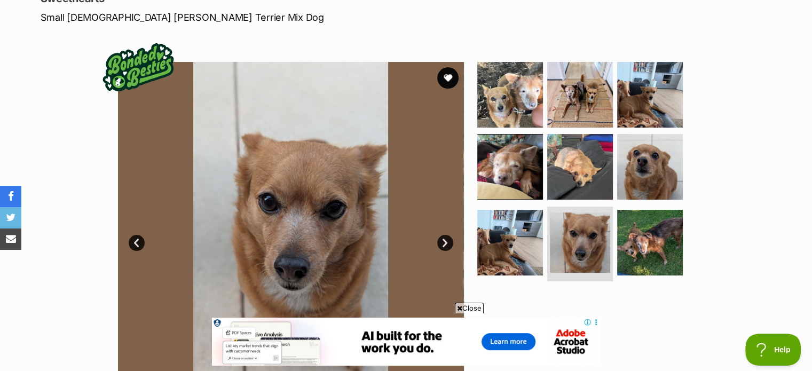
click at [444, 245] on link "Next" at bounding box center [445, 243] width 16 height 16
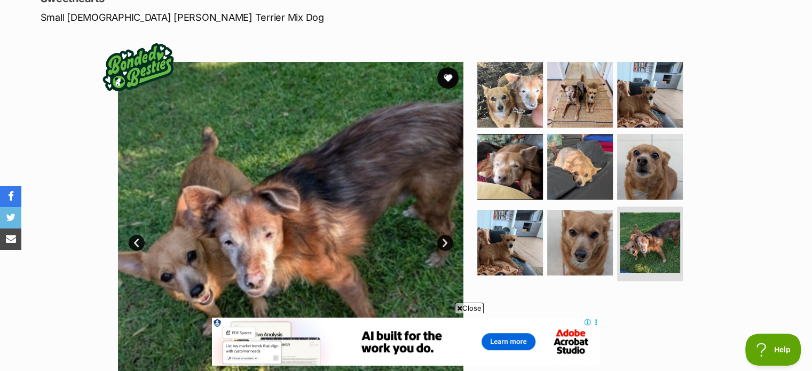
click at [444, 245] on link "Next" at bounding box center [445, 243] width 16 height 16
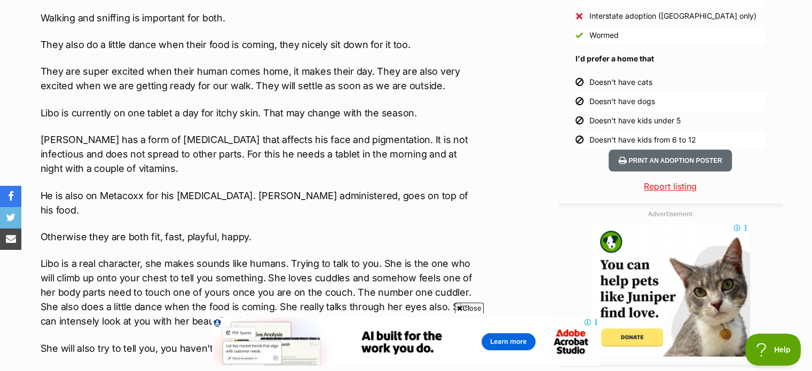
scroll to position [1122, 0]
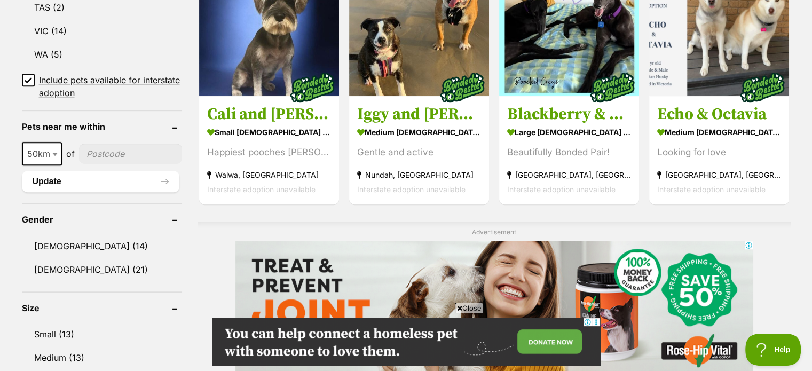
scroll to position [662, 0]
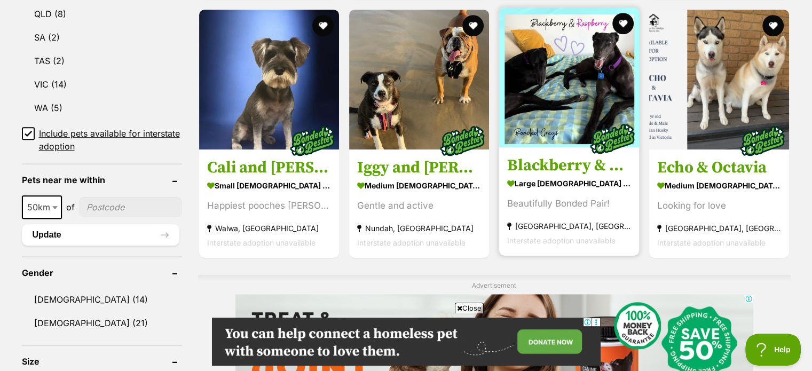
click at [552, 88] on img at bounding box center [569, 77] width 140 height 140
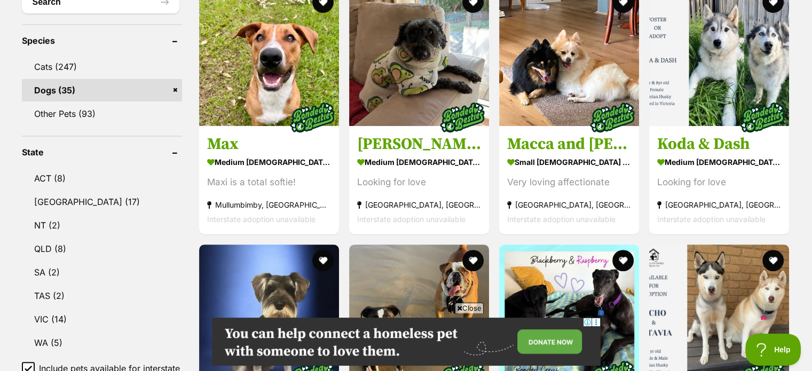
scroll to position [428, 0]
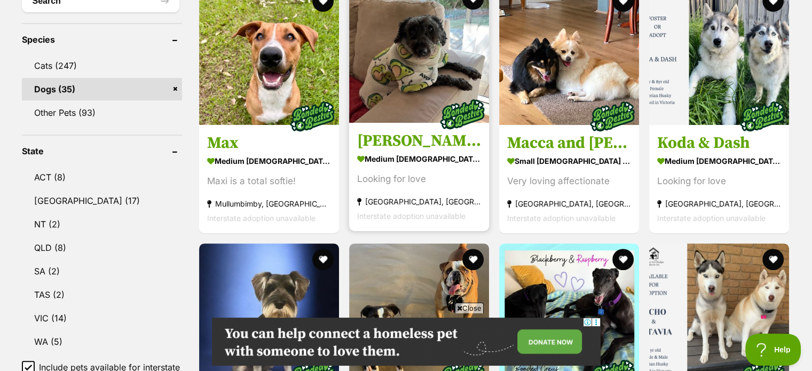
click at [406, 60] on img at bounding box center [419, 53] width 140 height 140
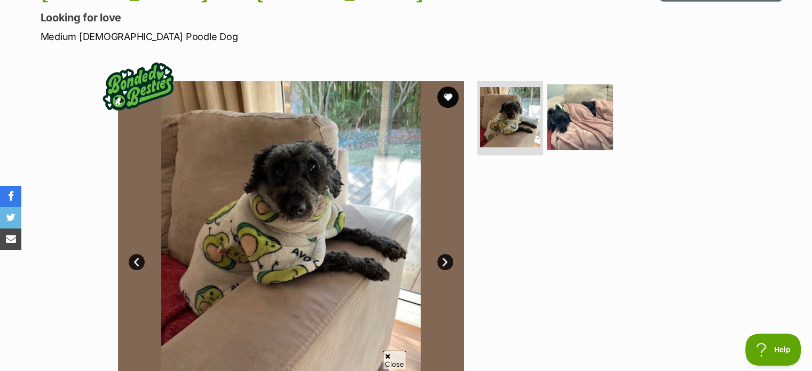
scroll to position [160, 0]
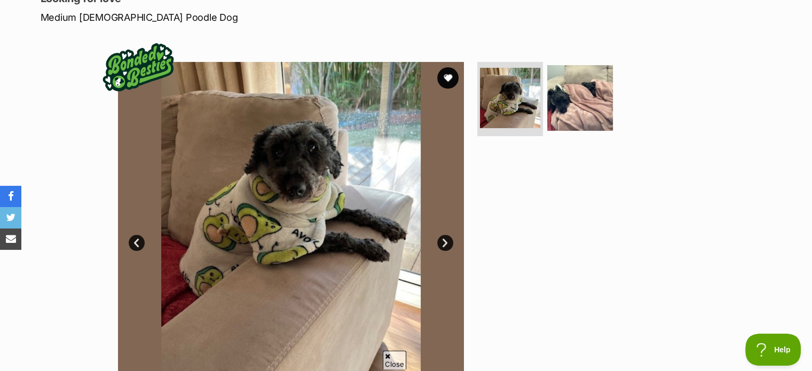
click at [445, 244] on link "Next" at bounding box center [445, 243] width 16 height 16
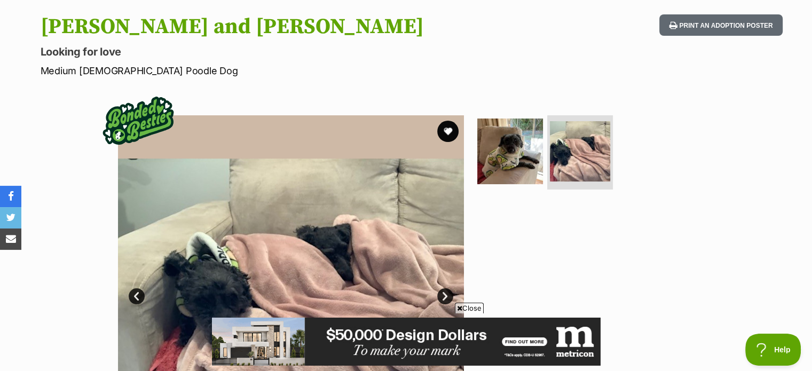
scroll to position [0, 0]
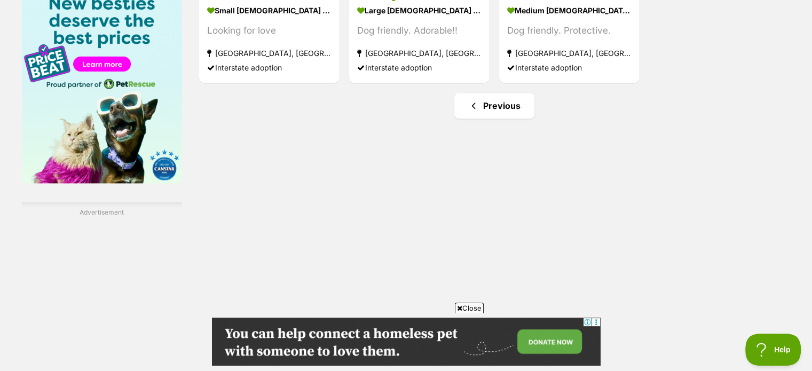
scroll to position [1651, 0]
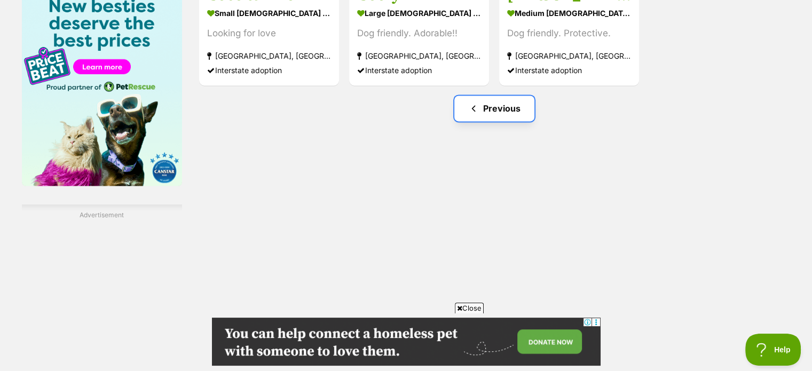
click at [485, 108] on link "Previous" at bounding box center [495, 109] width 80 height 26
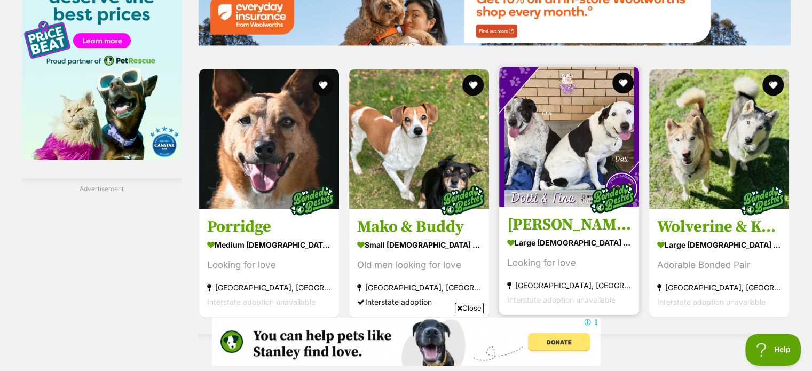
scroll to position [1656, 0]
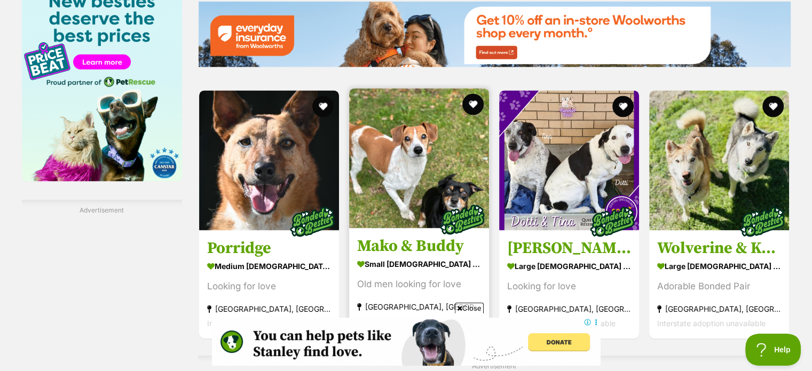
click at [410, 173] on img at bounding box center [419, 158] width 140 height 140
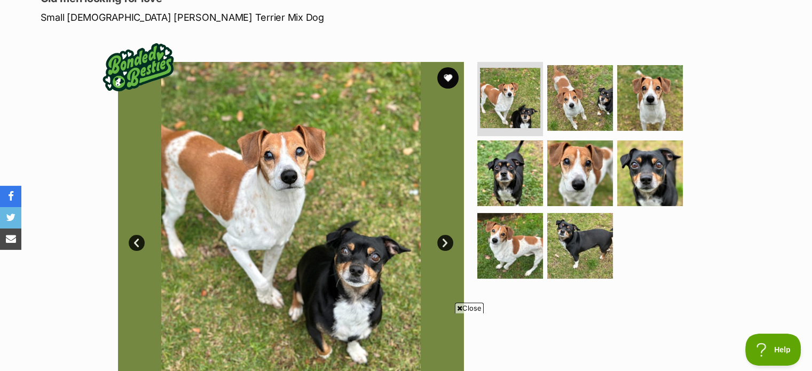
click at [447, 242] on link "Next" at bounding box center [445, 243] width 16 height 16
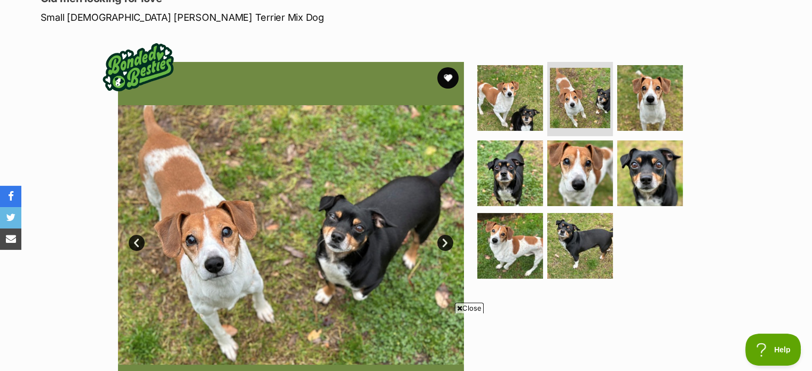
click at [447, 242] on link "Next" at bounding box center [445, 243] width 16 height 16
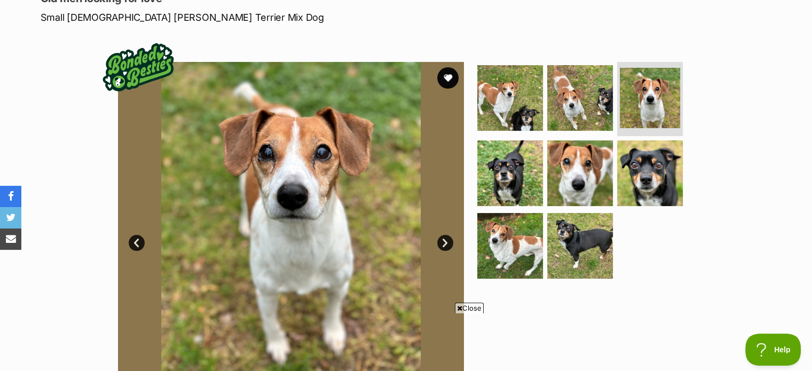
click at [446, 242] on link "Next" at bounding box center [445, 243] width 16 height 16
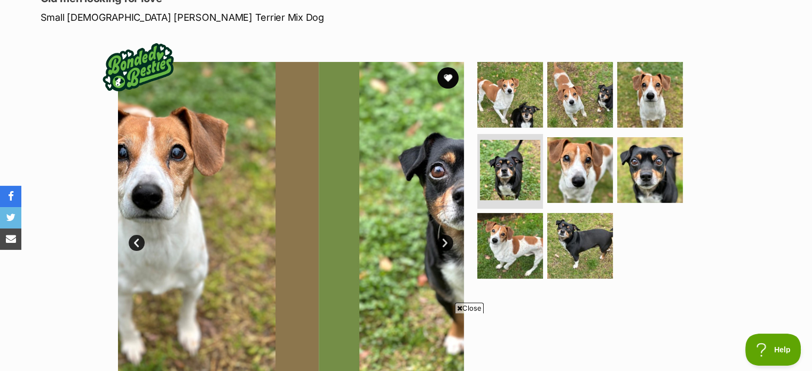
click at [446, 242] on link "Next" at bounding box center [445, 243] width 16 height 16
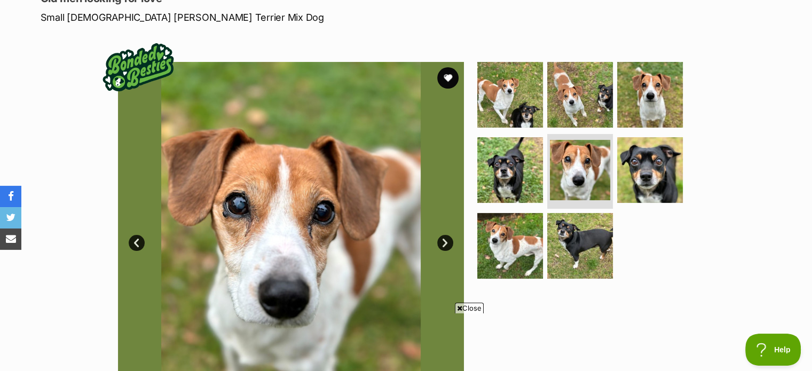
click at [446, 242] on link "Next" at bounding box center [445, 243] width 16 height 16
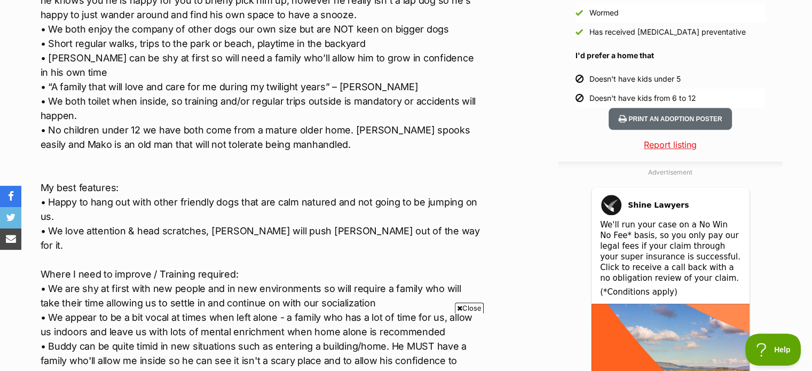
scroll to position [1068, 0]
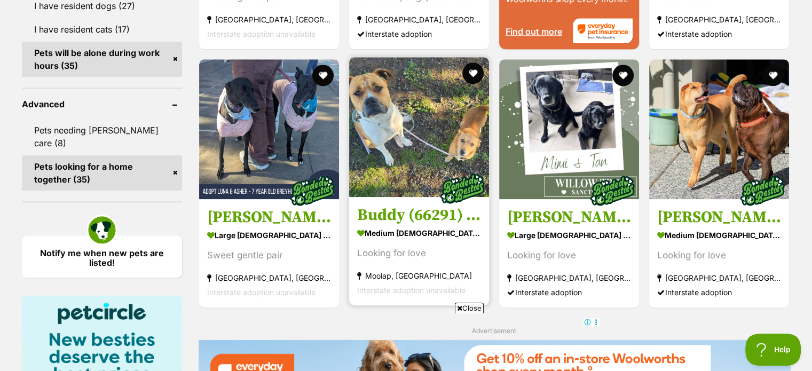
scroll to position [1340, 0]
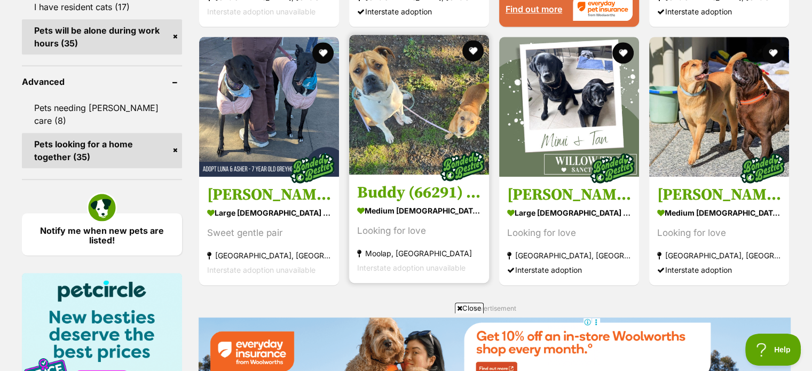
click at [402, 234] on div "Looking for love" at bounding box center [419, 231] width 124 height 14
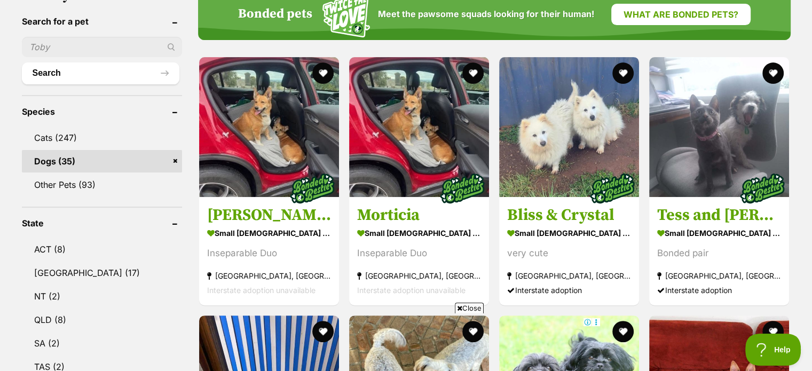
scroll to position [391, 0]
